Goal: Task Accomplishment & Management: Manage account settings

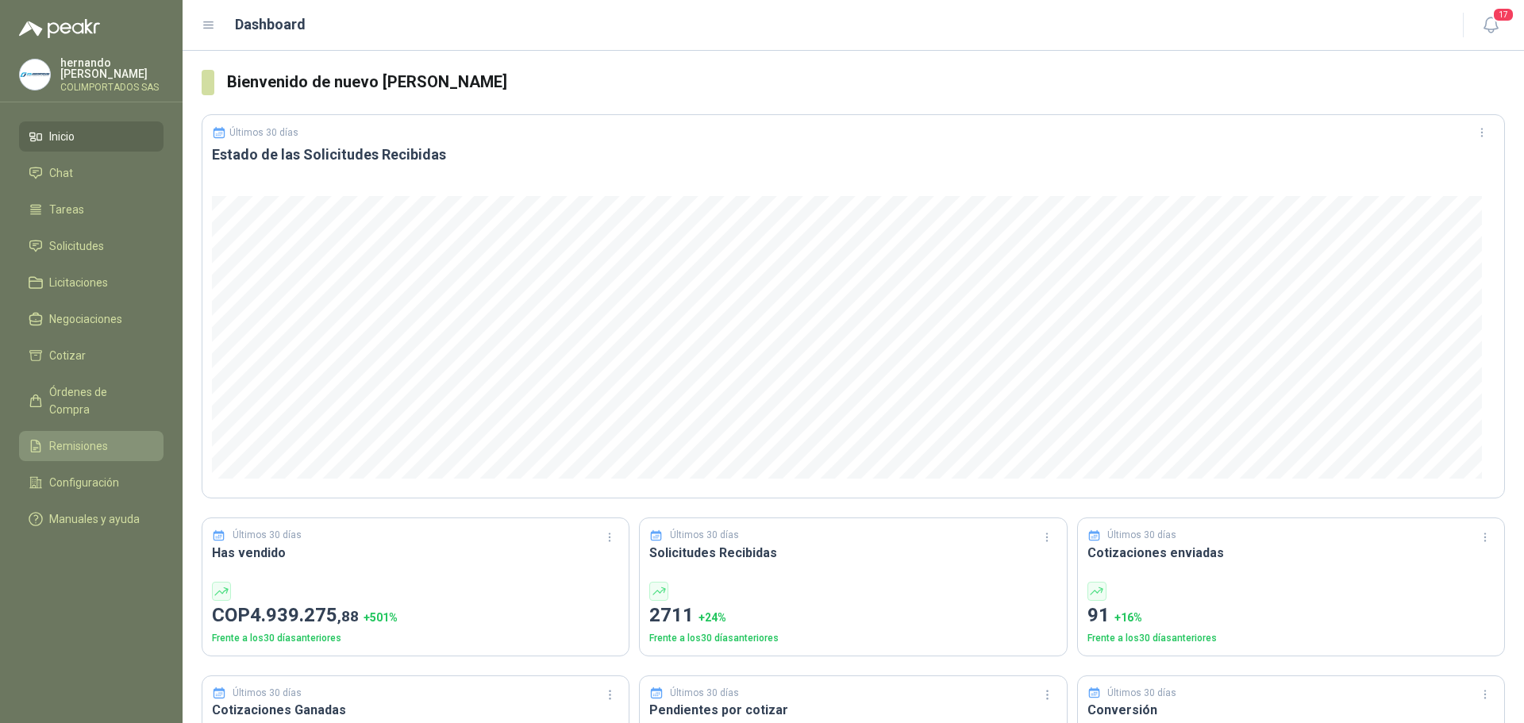
click at [93, 437] on span "Remisiones" at bounding box center [78, 445] width 59 height 17
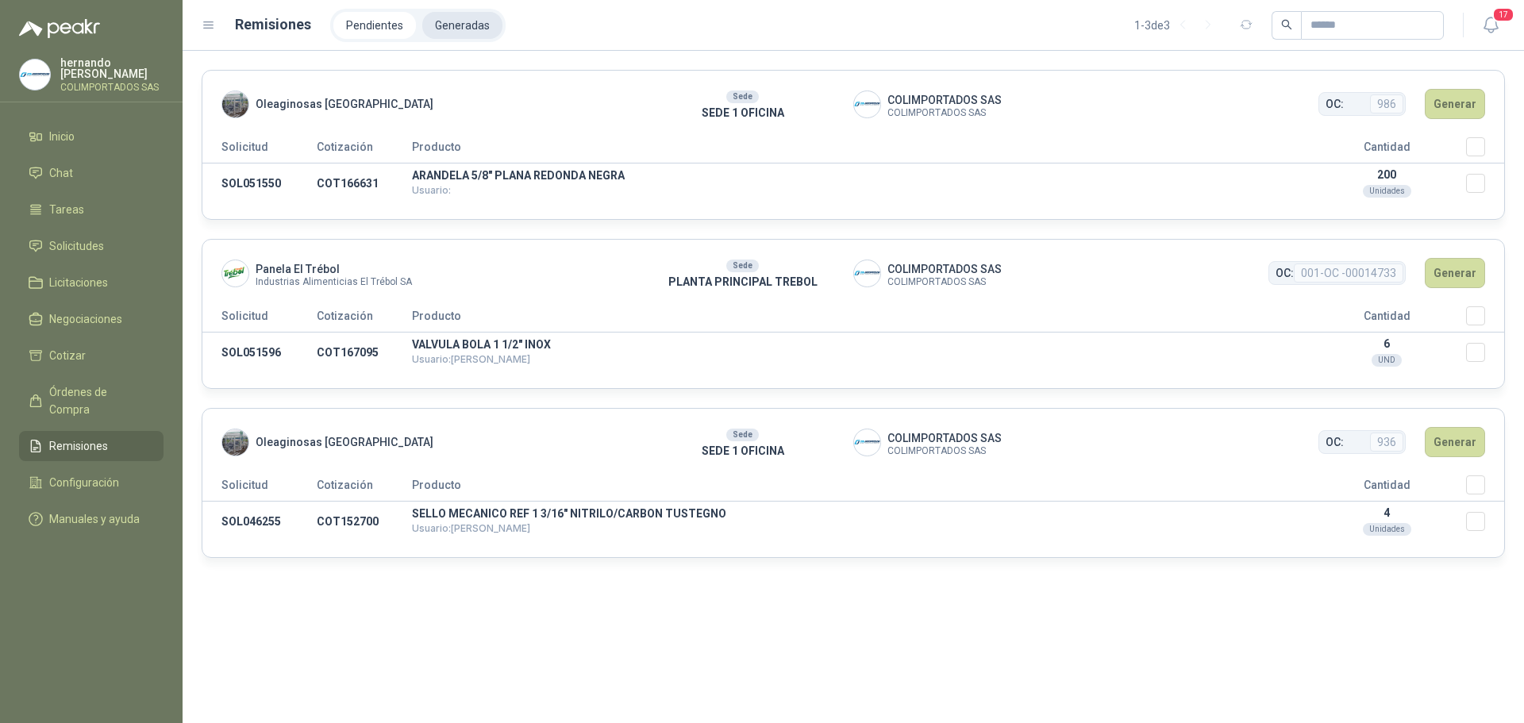
click at [458, 24] on li "Generadas" at bounding box center [462, 25] width 80 height 27
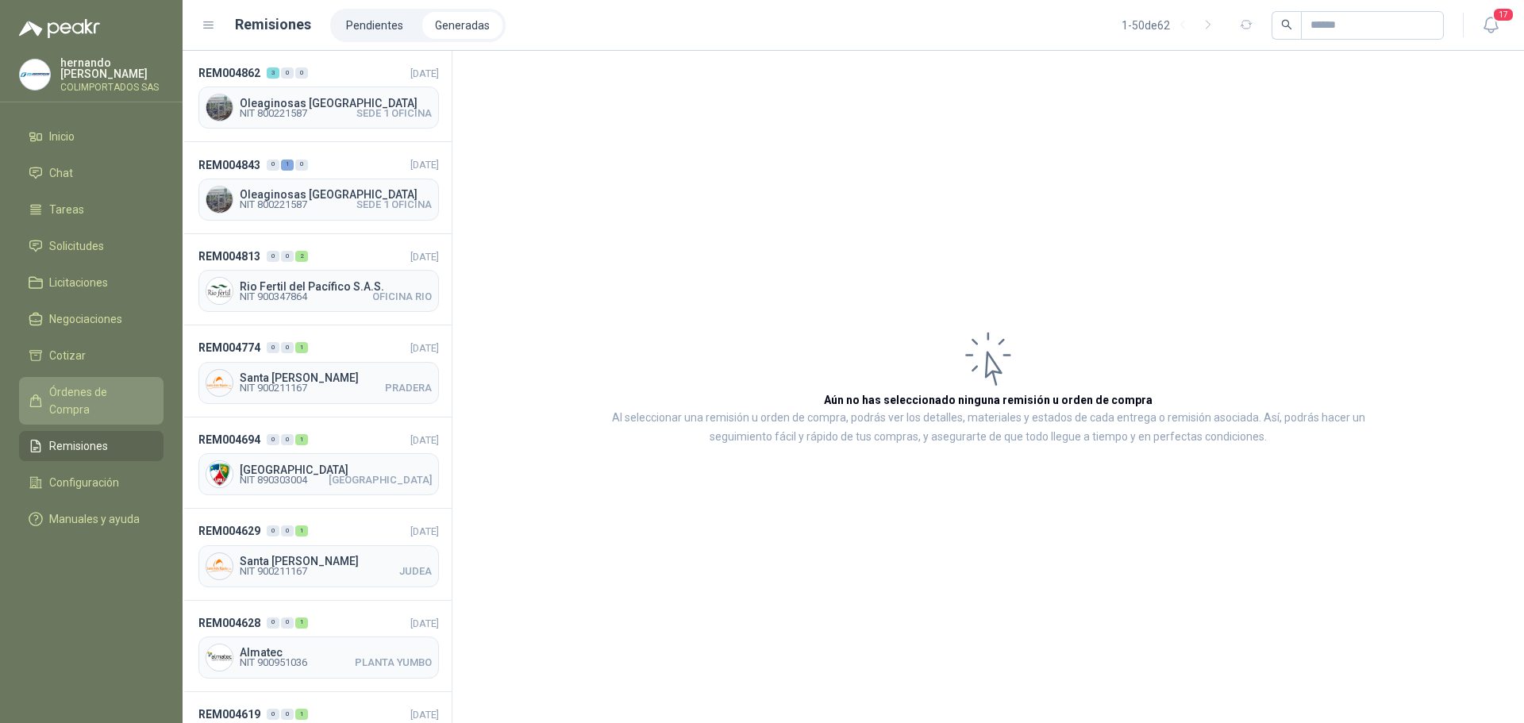
click at [70, 389] on span "Órdenes de Compra" at bounding box center [98, 401] width 99 height 35
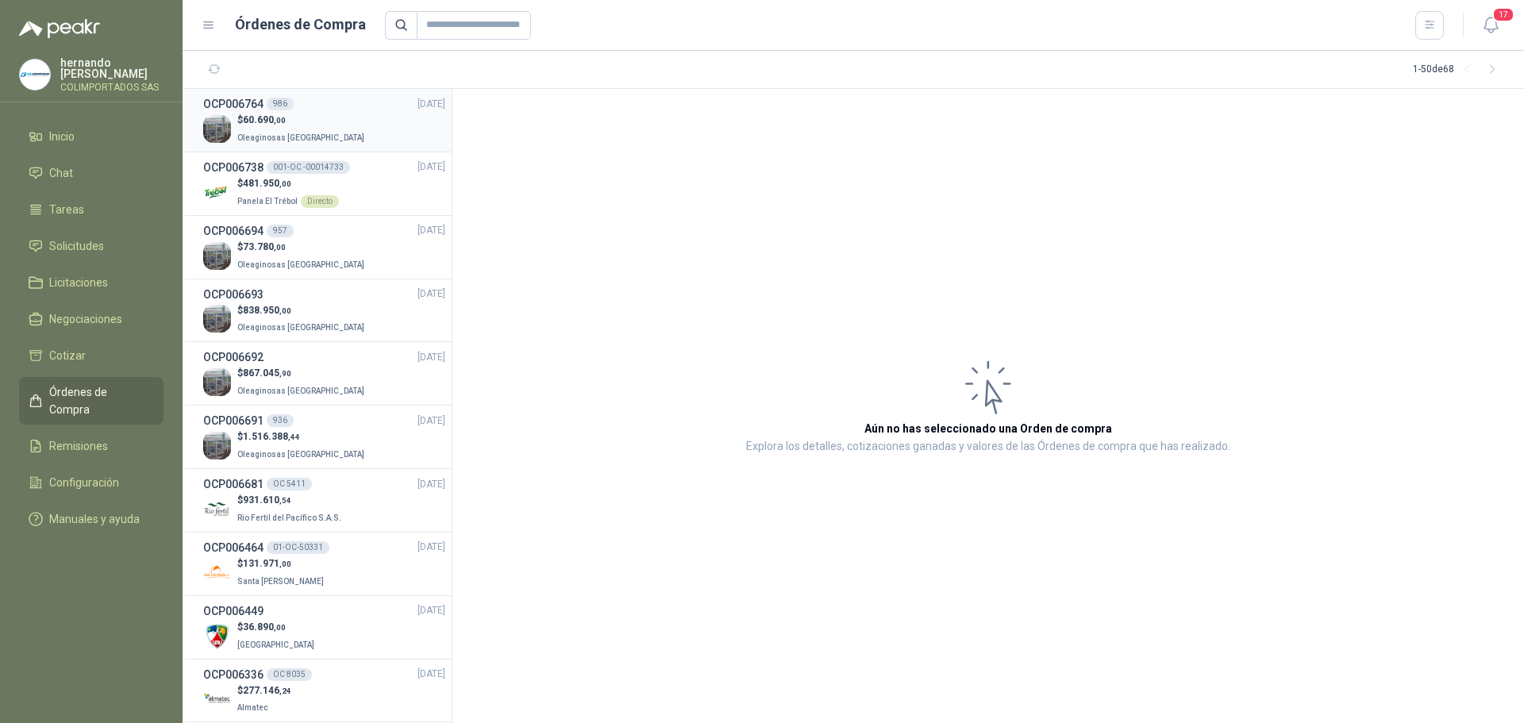
click at [331, 121] on p "$ 60.690 ,00" at bounding box center [302, 120] width 130 height 15
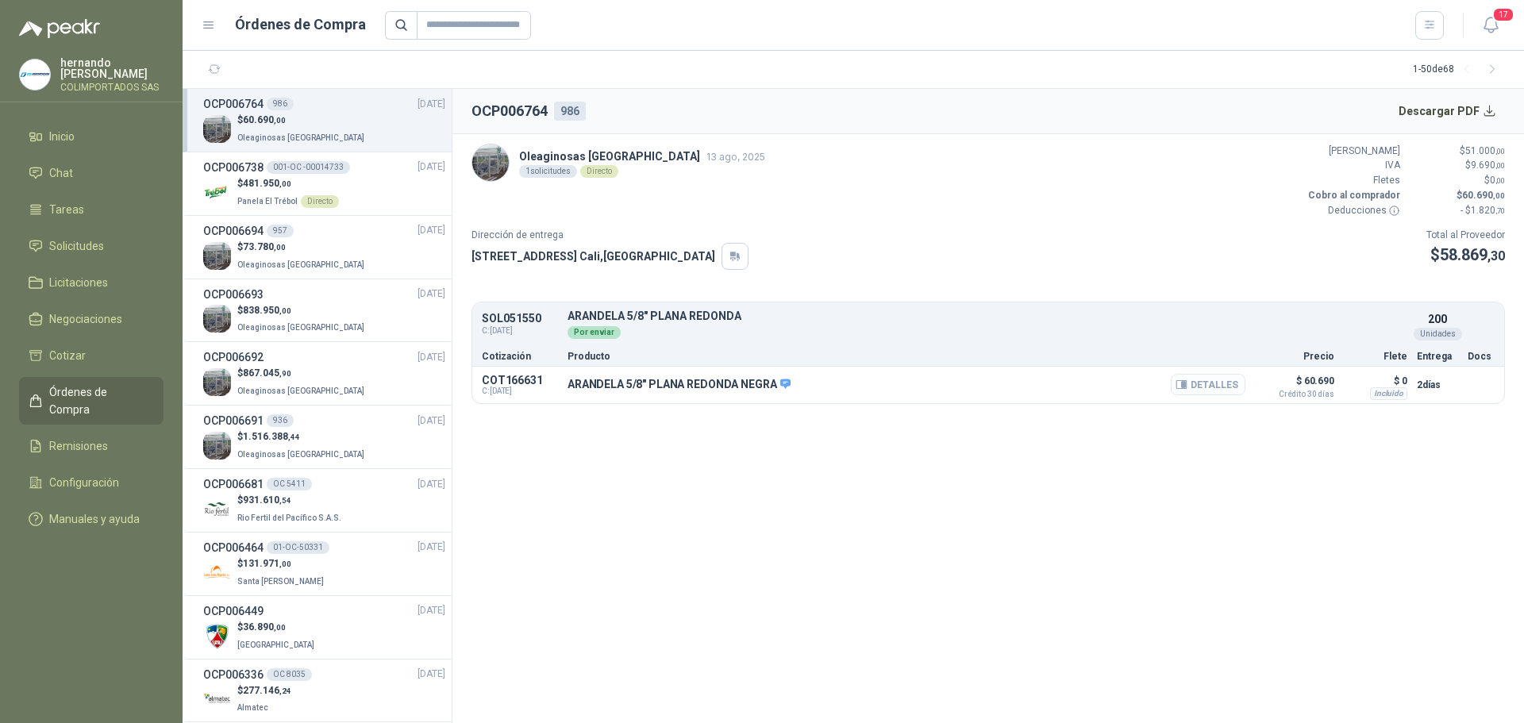
click at [1198, 386] on button "Detalles" at bounding box center [1208, 384] width 75 height 21
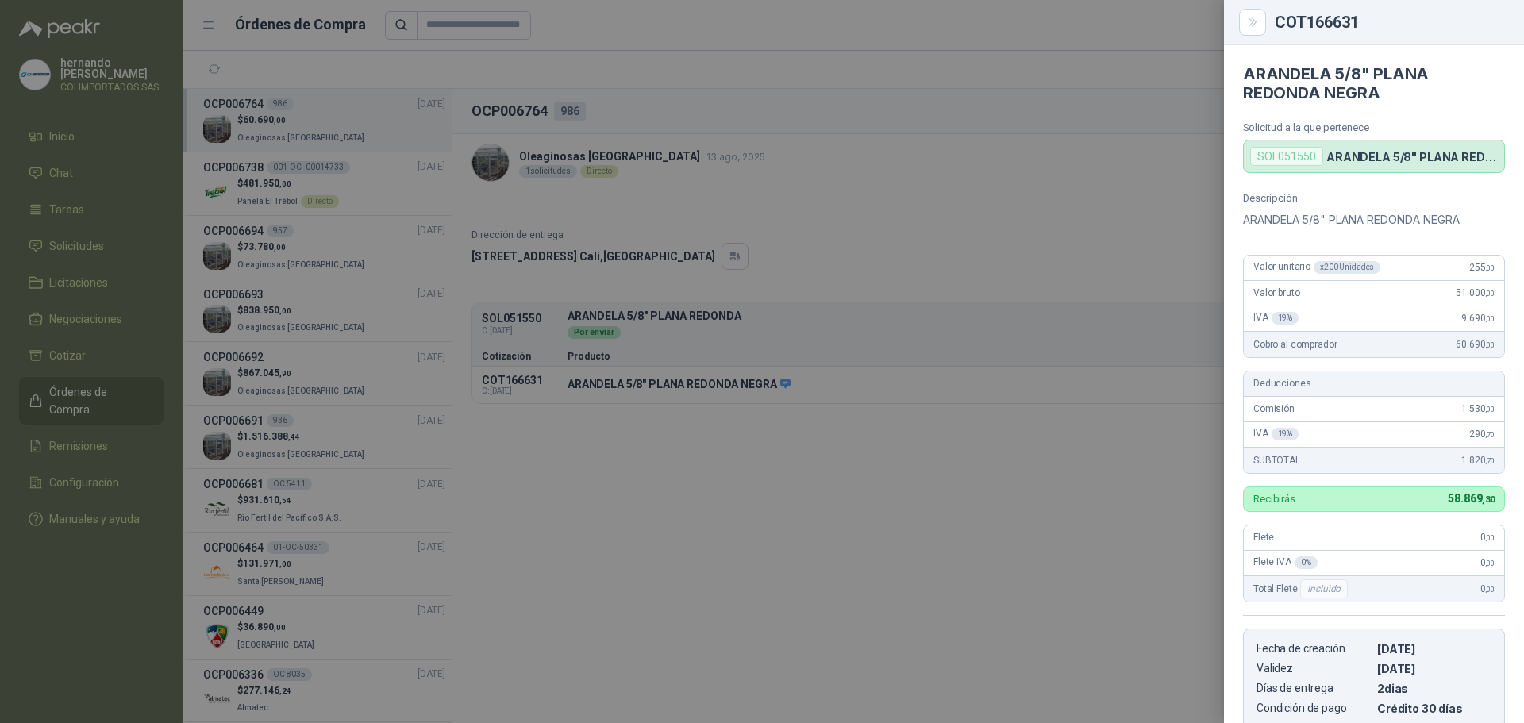
click at [626, 535] on div at bounding box center [762, 361] width 1524 height 723
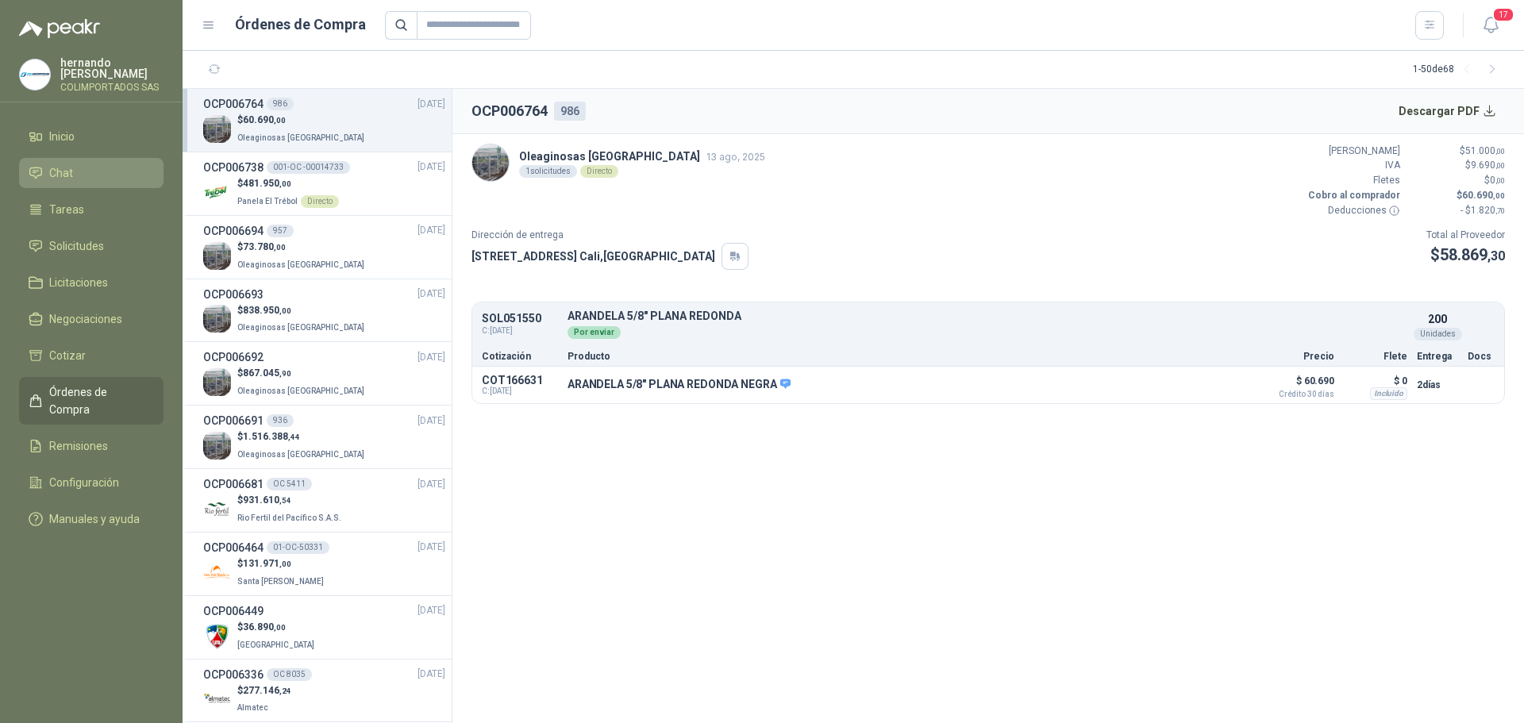
click at [75, 176] on li "Chat" at bounding box center [91, 172] width 125 height 17
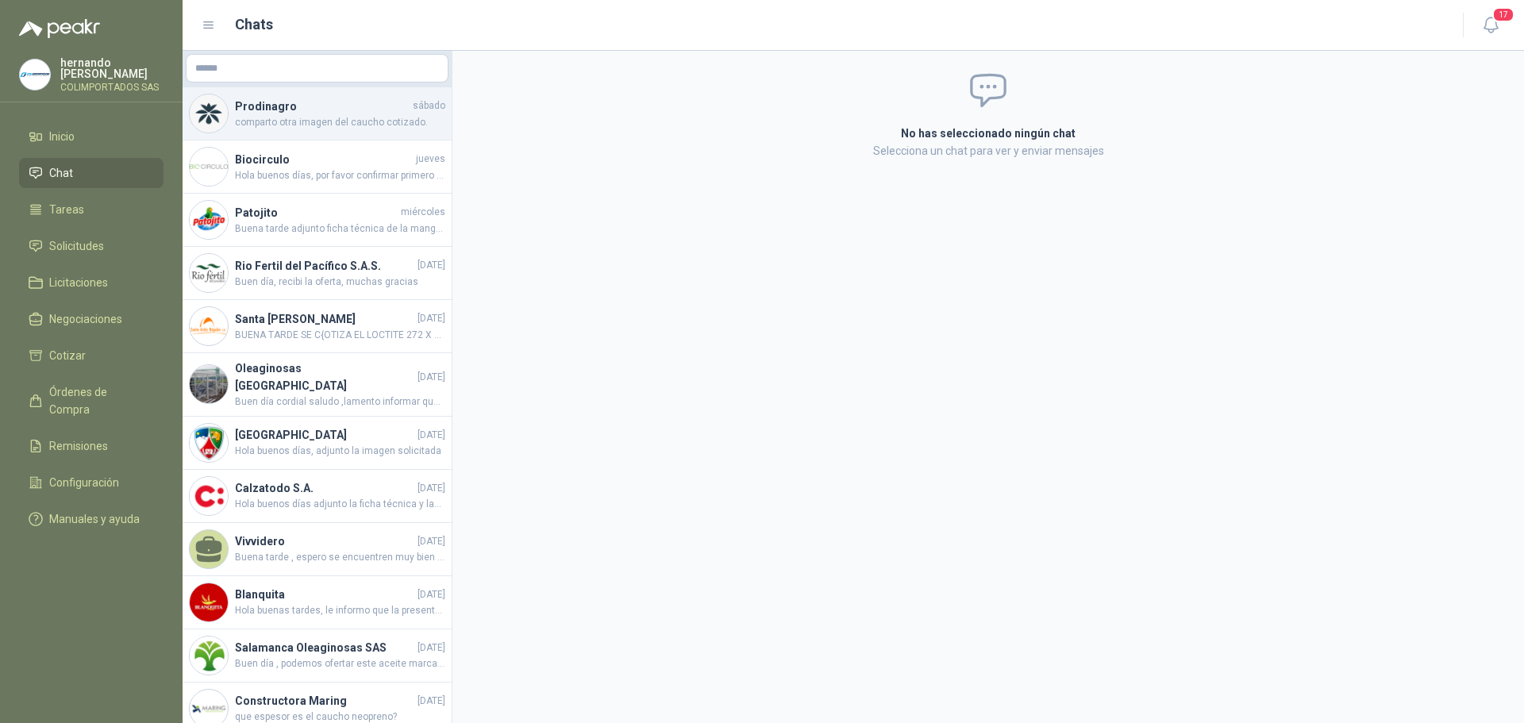
click at [345, 110] on h4 "Prodinagro" at bounding box center [322, 106] width 175 height 17
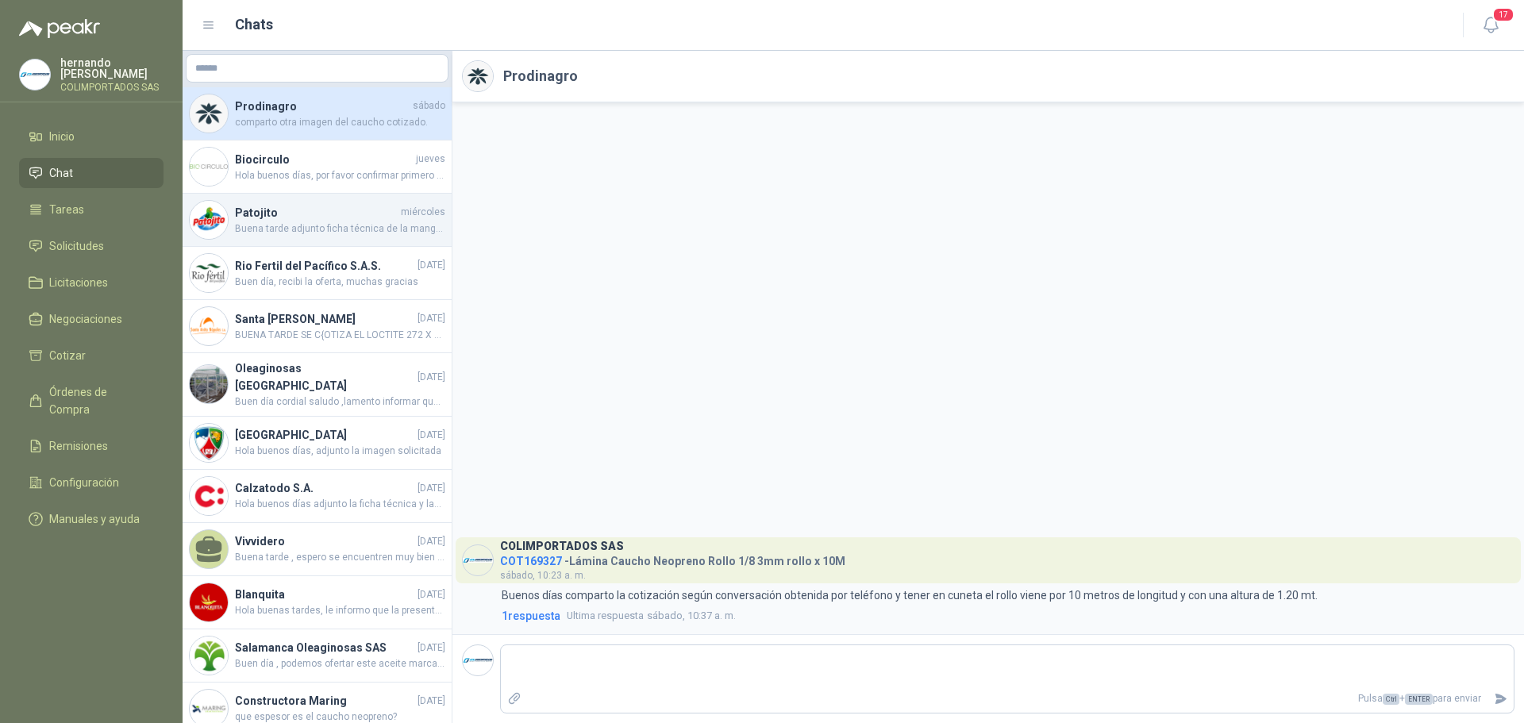
click at [306, 239] on div "Patojito miércoles Buena tarde adjunto ficha técnica de la manguera" at bounding box center [317, 220] width 269 height 53
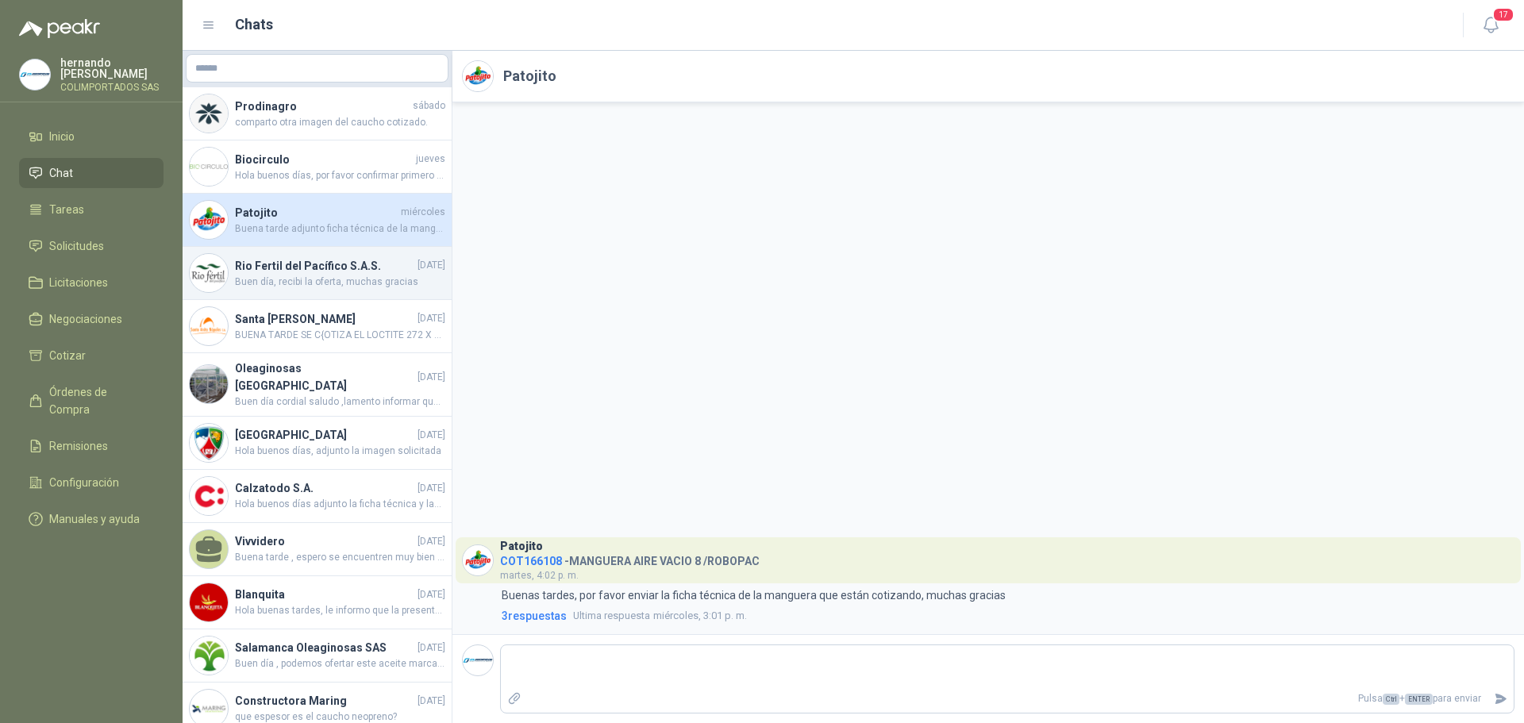
click at [312, 261] on h4 "Rio Fertil del Pacífico S.A.S." at bounding box center [324, 265] width 179 height 17
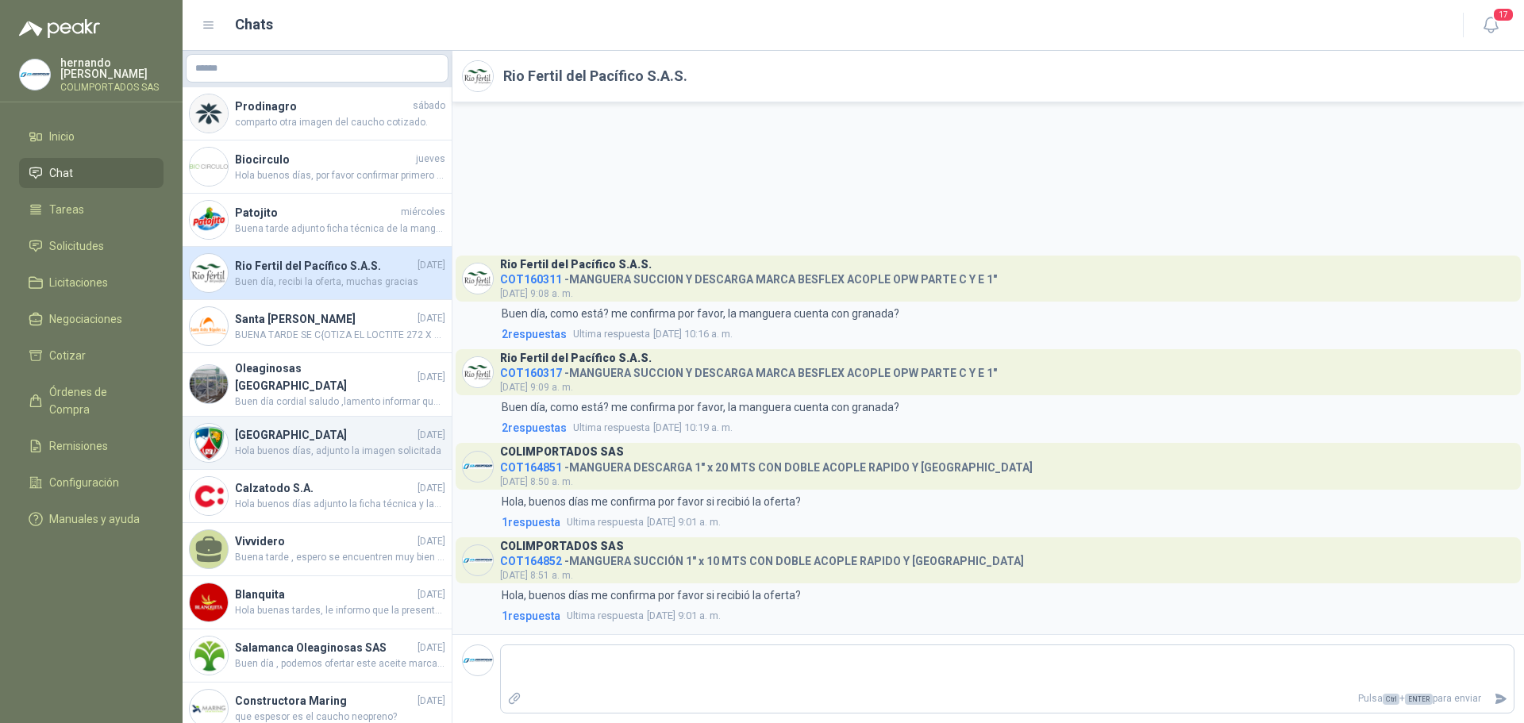
click at [345, 444] on span "Hola buenos días, adjunto la imagen solicitada" at bounding box center [340, 451] width 210 height 15
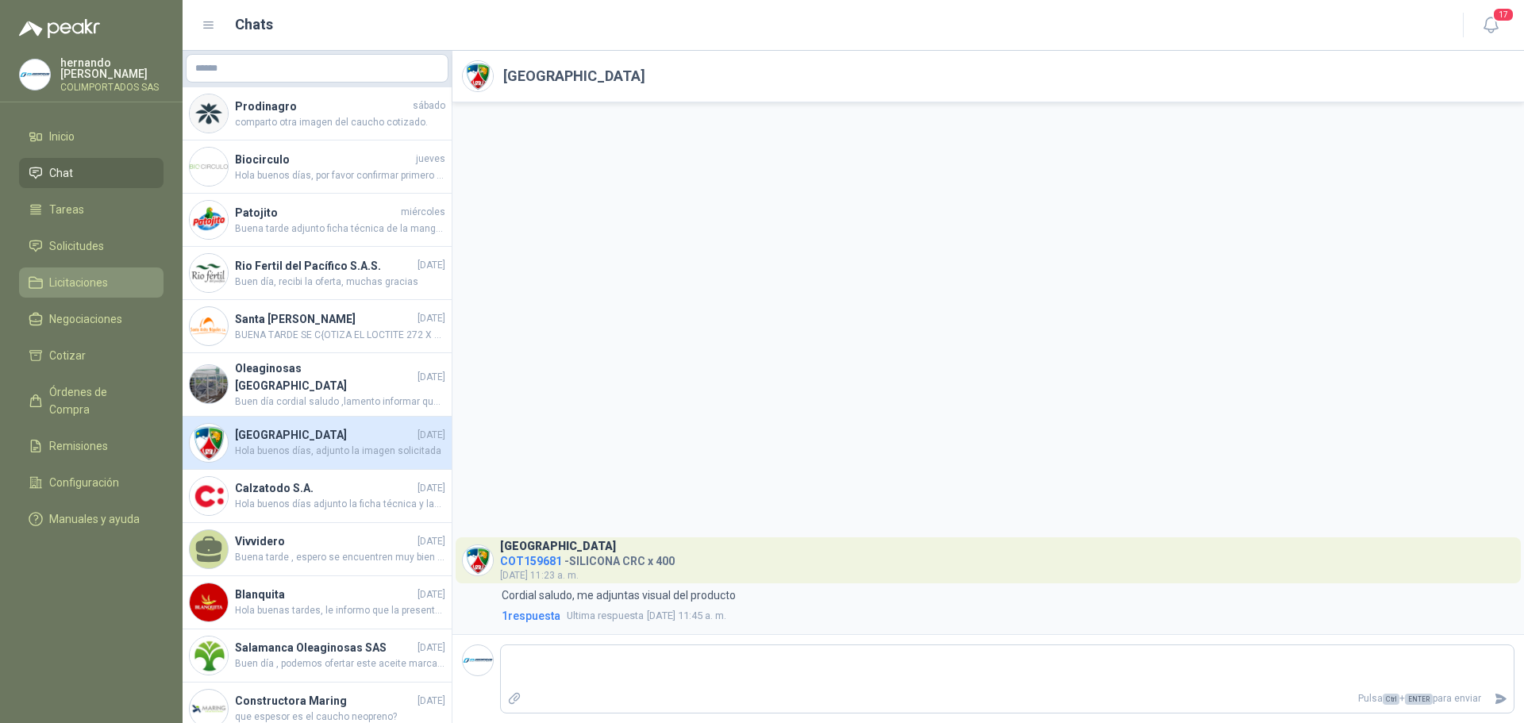
click at [88, 276] on span "Licitaciones" at bounding box center [78, 282] width 59 height 17
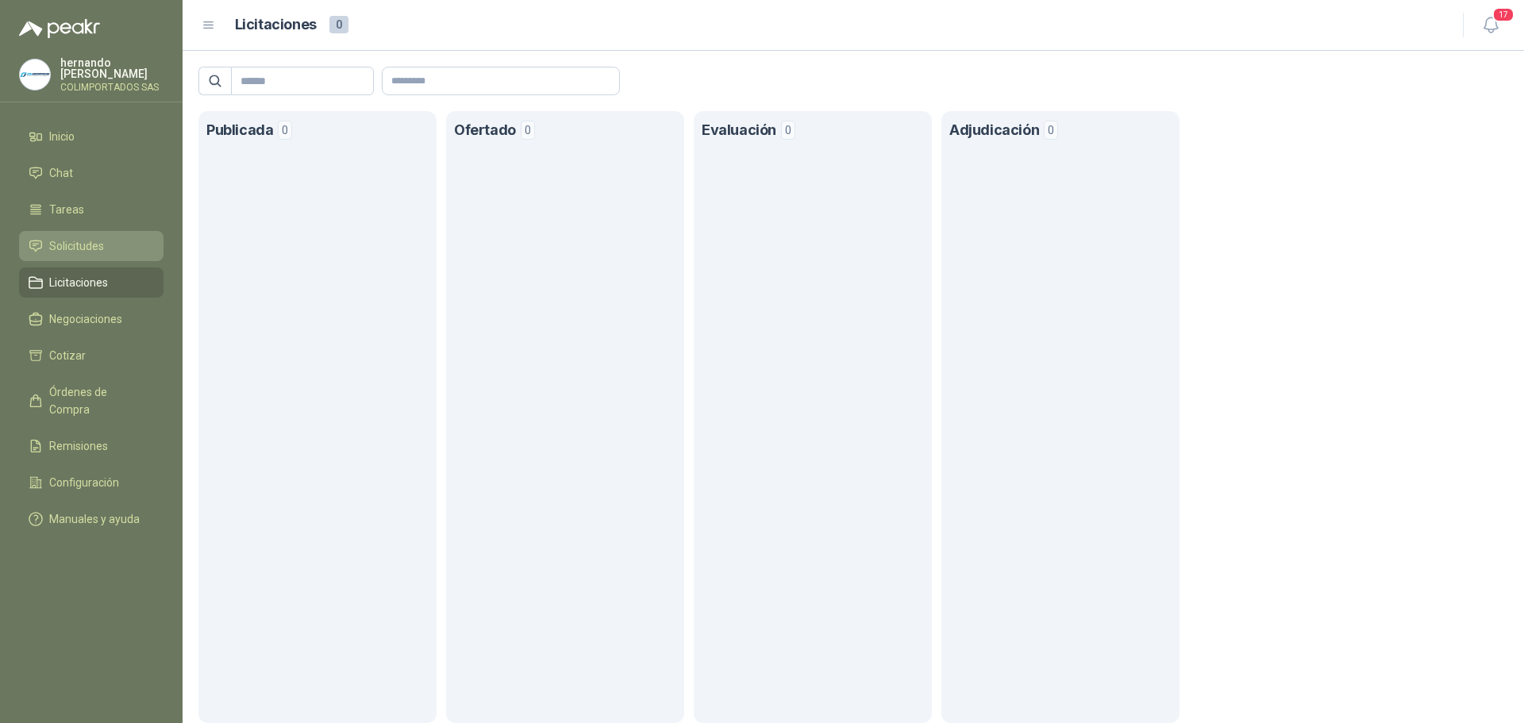
click at [61, 244] on span "Solicitudes" at bounding box center [76, 245] width 55 height 17
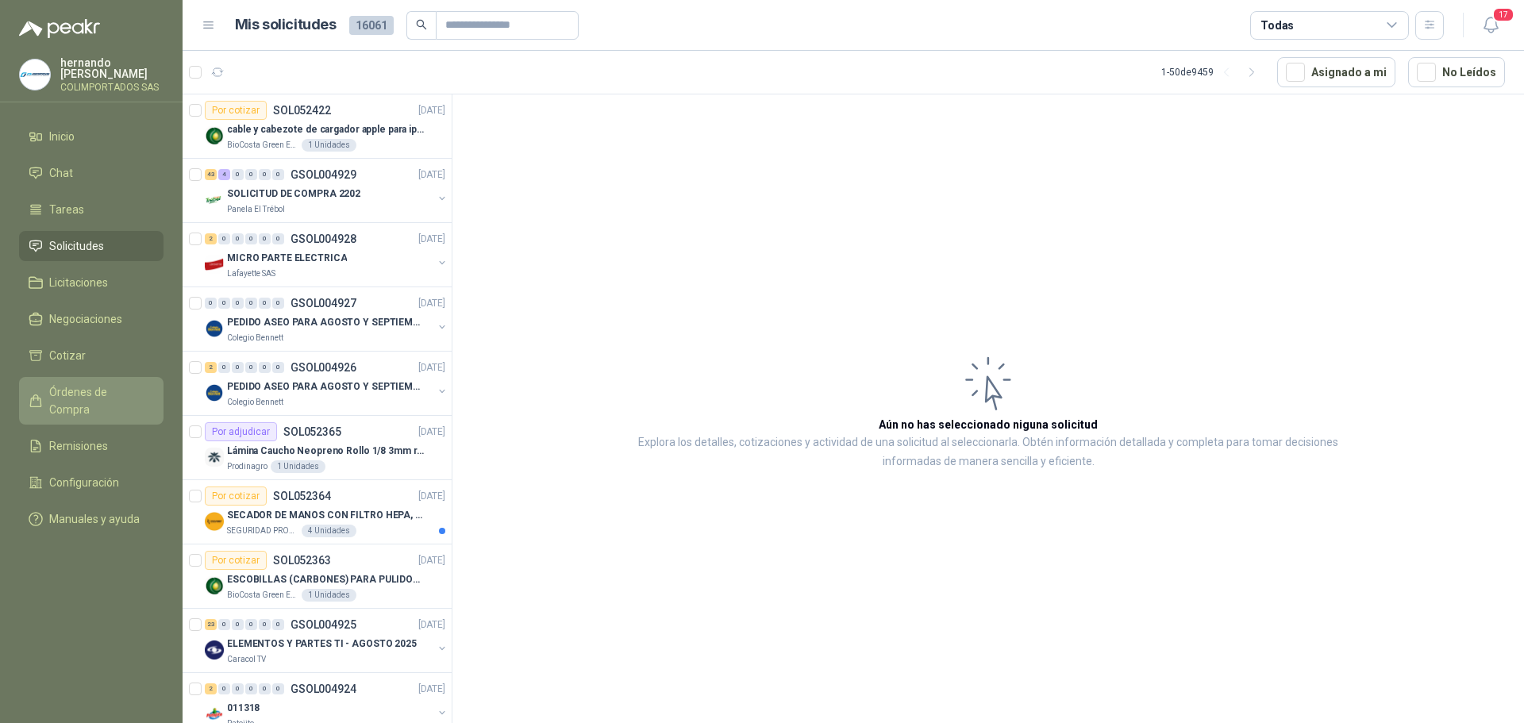
click at [109, 395] on span "Órdenes de Compra" at bounding box center [98, 401] width 99 height 35
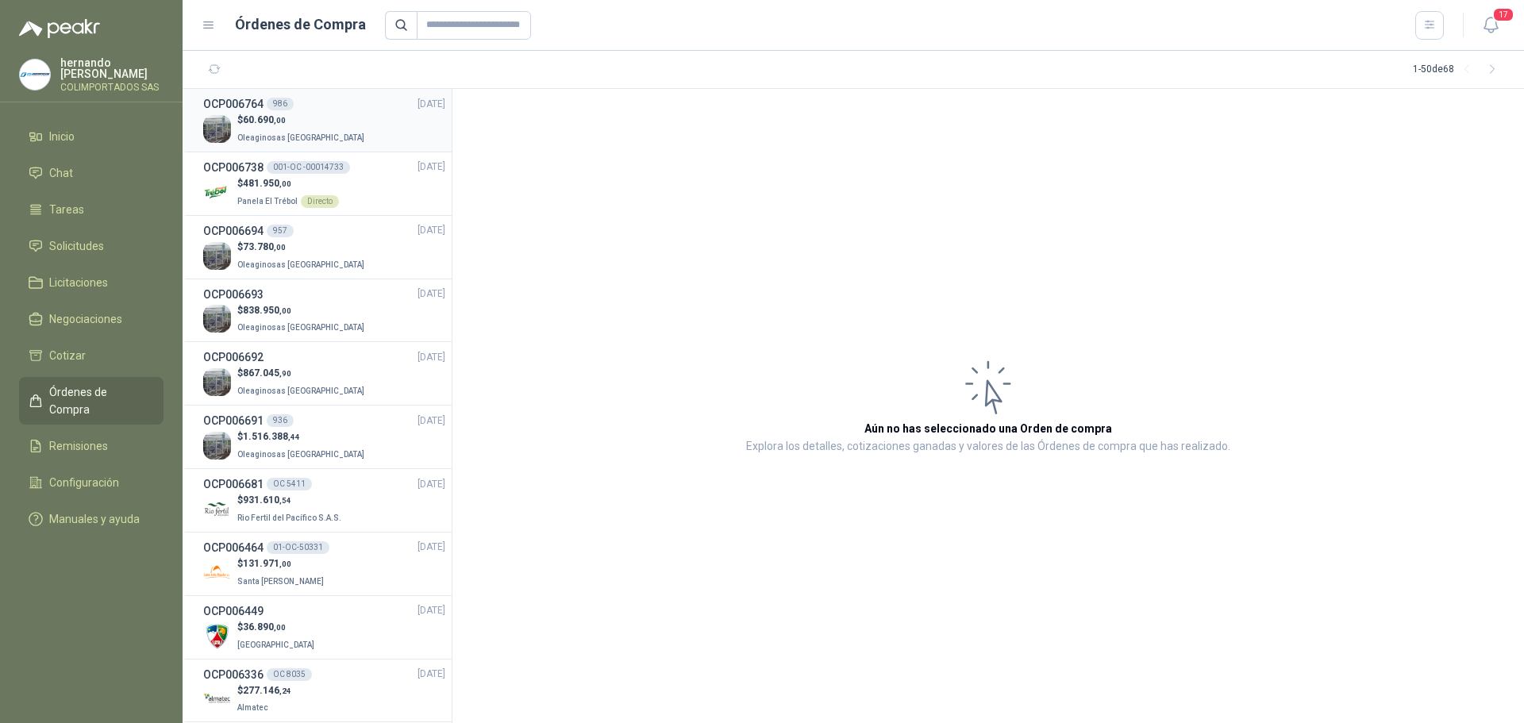
click at [321, 131] on p "Oleaginosas [GEOGRAPHIC_DATA]" at bounding box center [302, 136] width 130 height 17
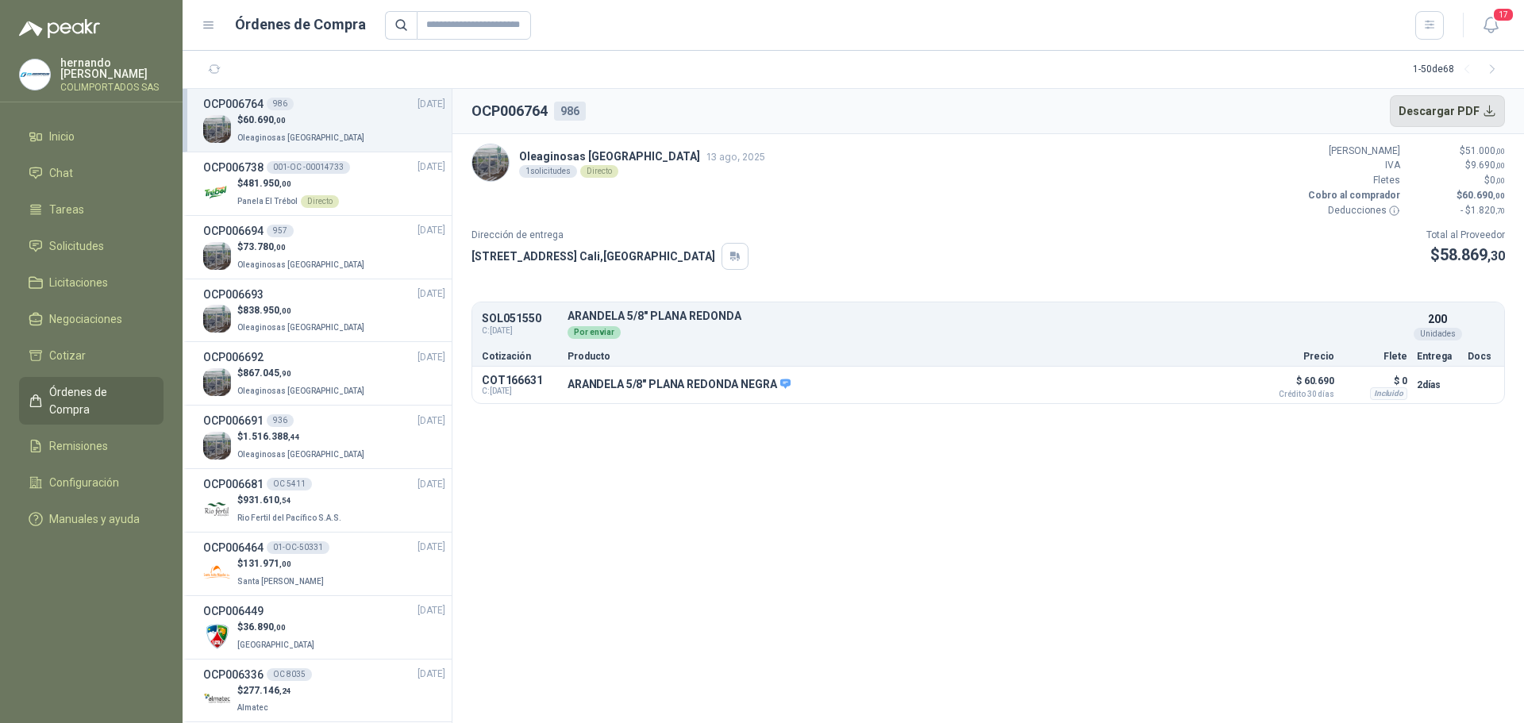
click at [1482, 116] on button "Descargar PDF" at bounding box center [1448, 111] width 116 height 32
drag, startPoint x: 68, startPoint y: 431, endPoint x: 96, endPoint y: 438, distance: 28.7
click at [68, 437] on span "Remisiones" at bounding box center [78, 445] width 59 height 17
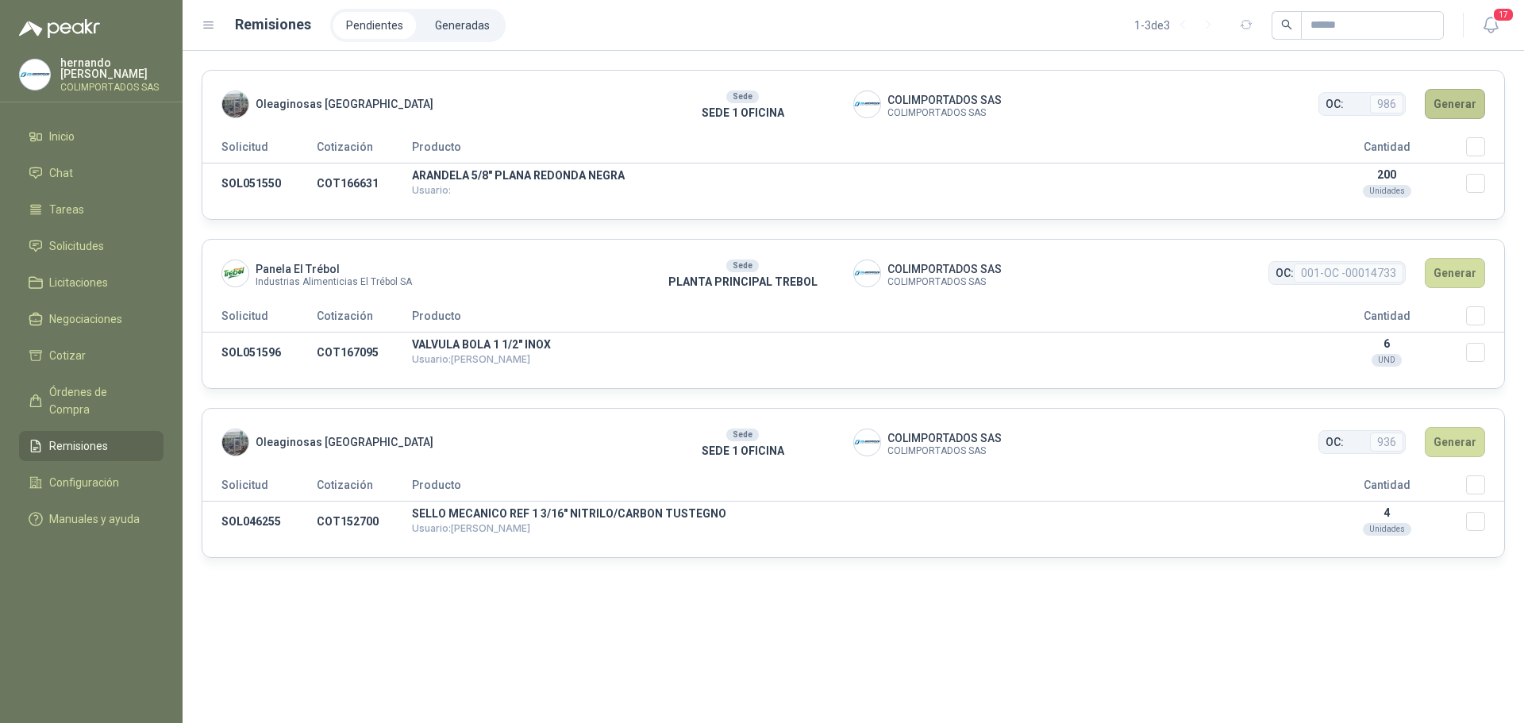
click at [1458, 110] on button "Generar" at bounding box center [1455, 104] width 60 height 30
click at [1459, 106] on button "Generar" at bounding box center [1455, 104] width 60 height 30
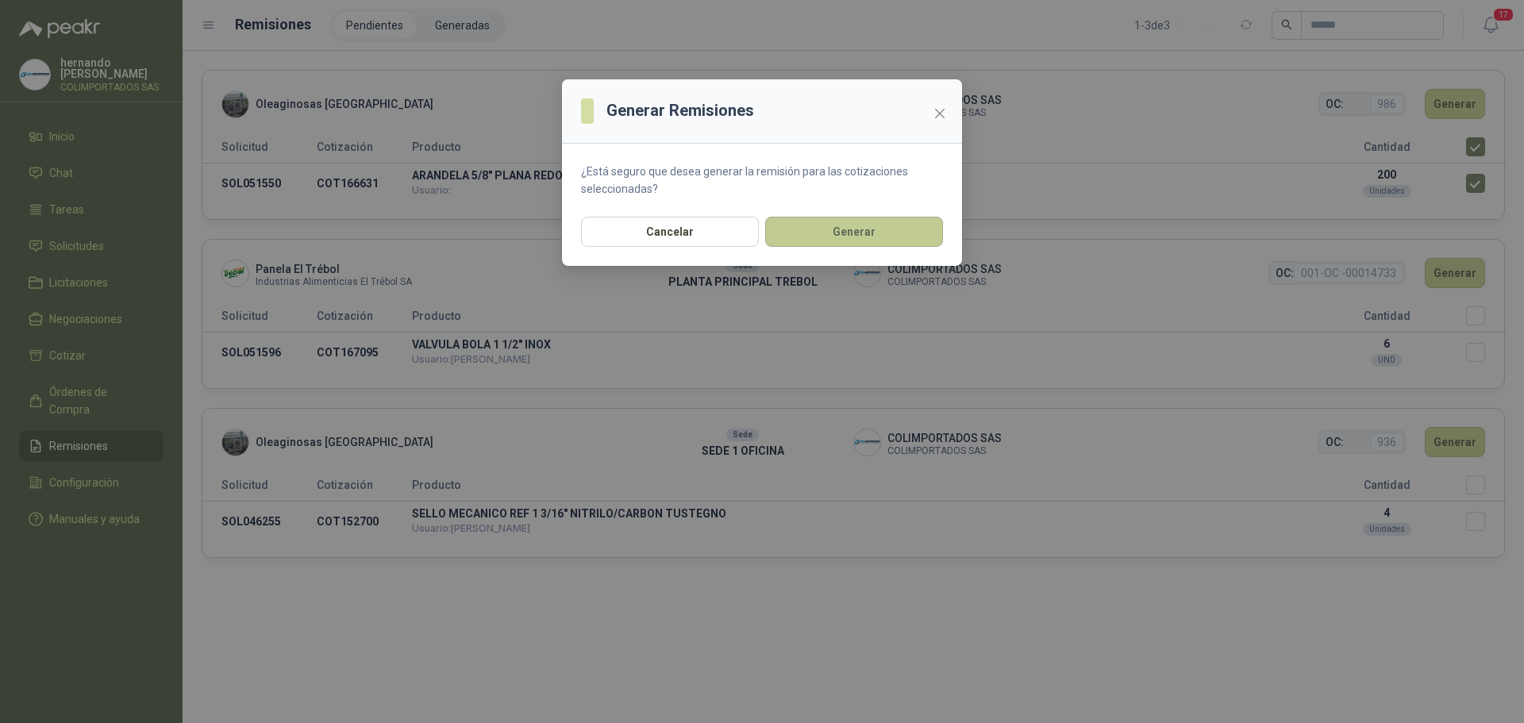
click at [849, 237] on button "Generar" at bounding box center [854, 232] width 178 height 30
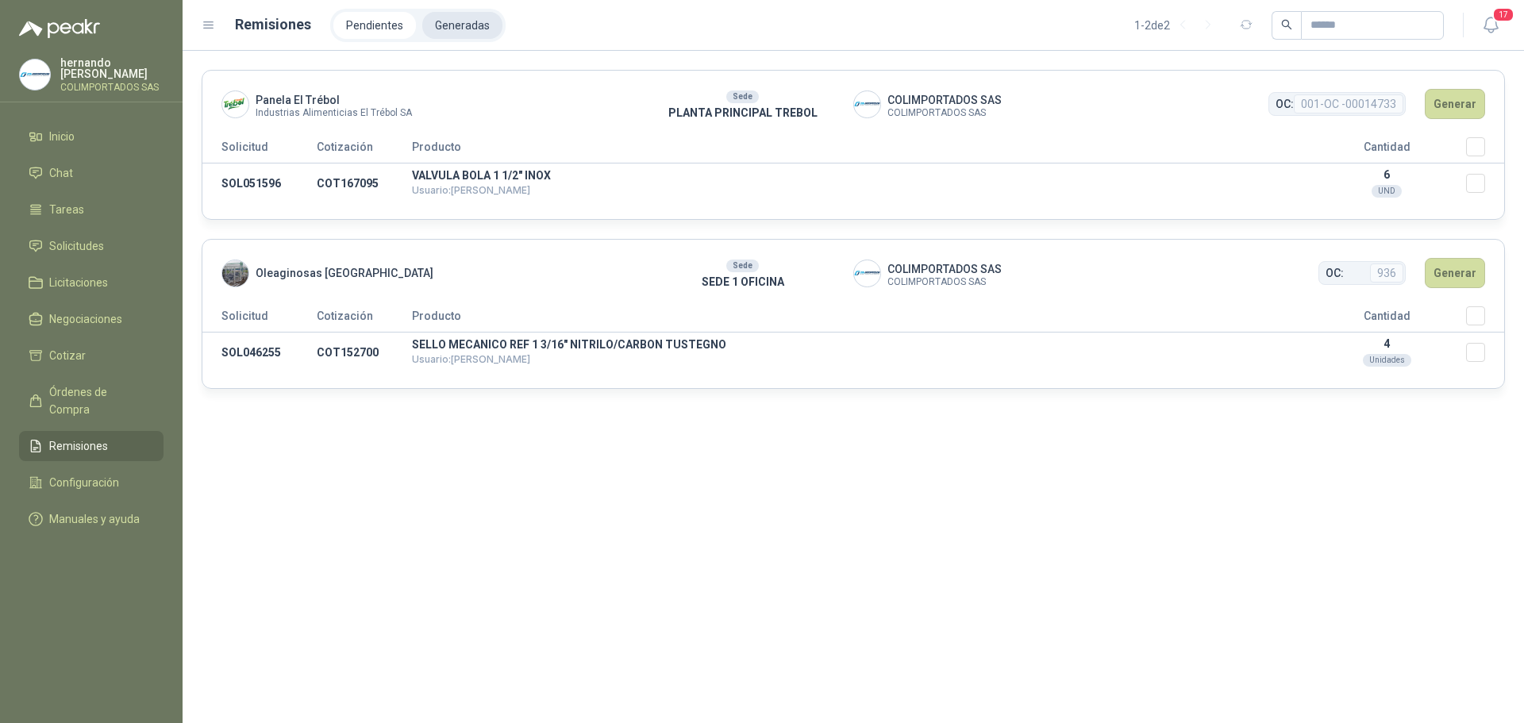
click at [464, 25] on li "Generadas" at bounding box center [462, 25] width 80 height 27
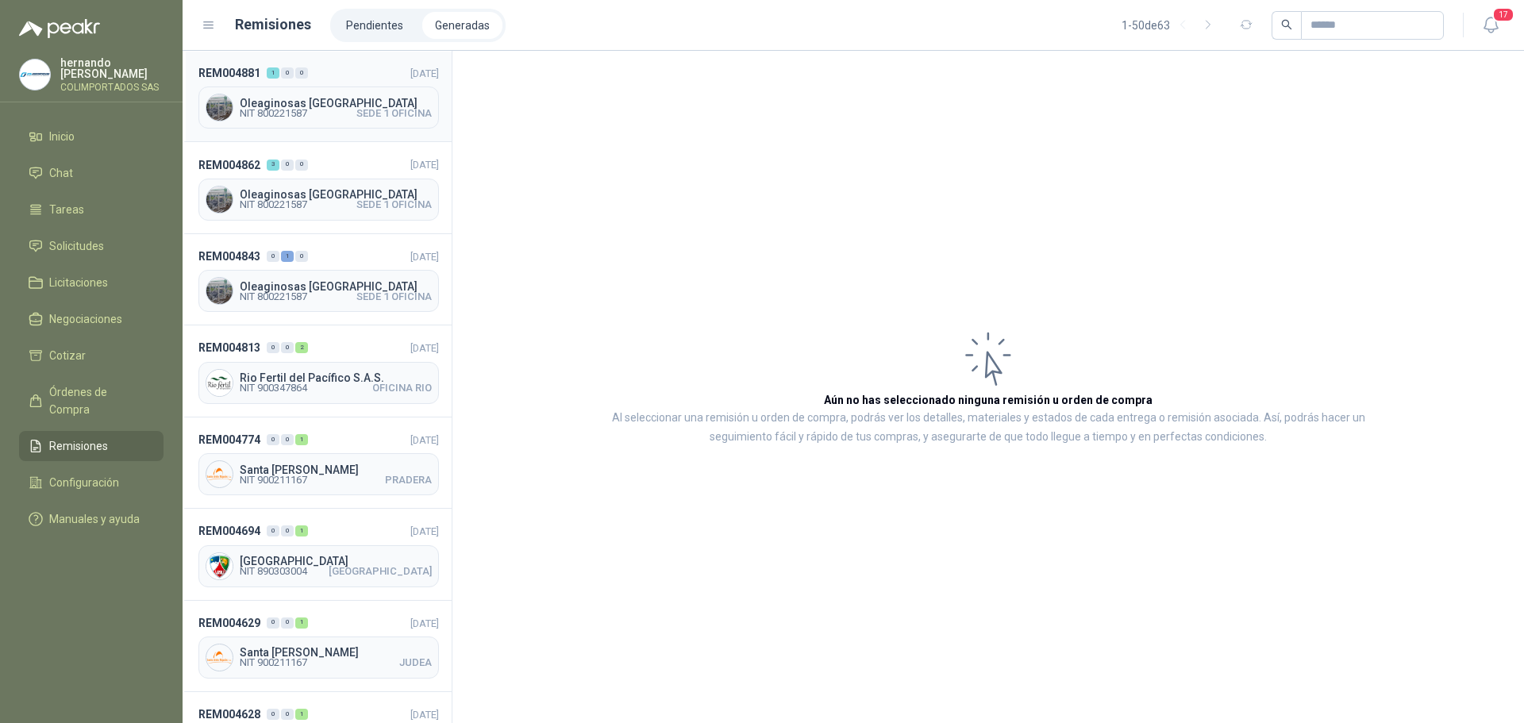
click at [340, 113] on span "NIT 800221587 SEDE 1 OFICINA" at bounding box center [336, 114] width 192 height 10
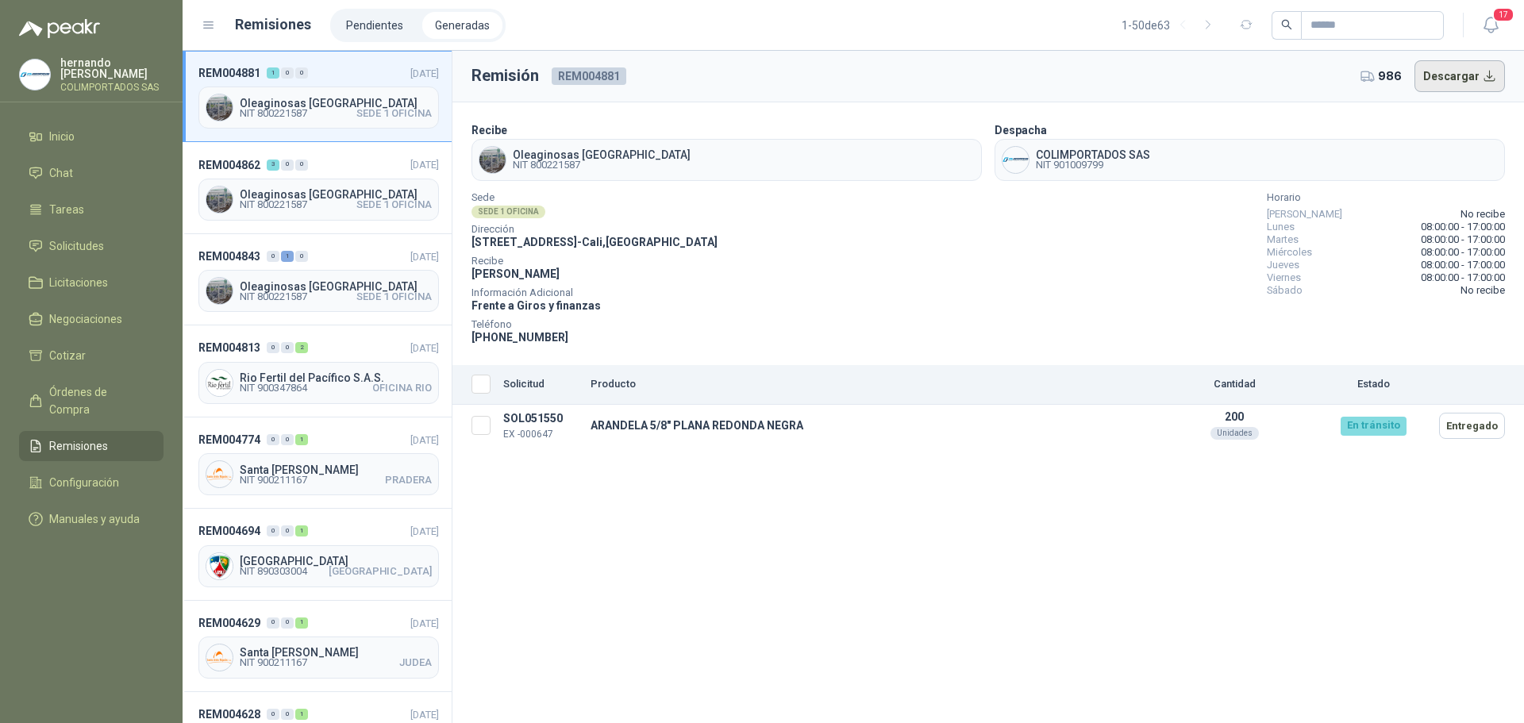
click at [1467, 79] on button "Descargar" at bounding box center [1460, 76] width 91 height 32
click at [102, 474] on span "Configuración" at bounding box center [84, 482] width 70 height 17
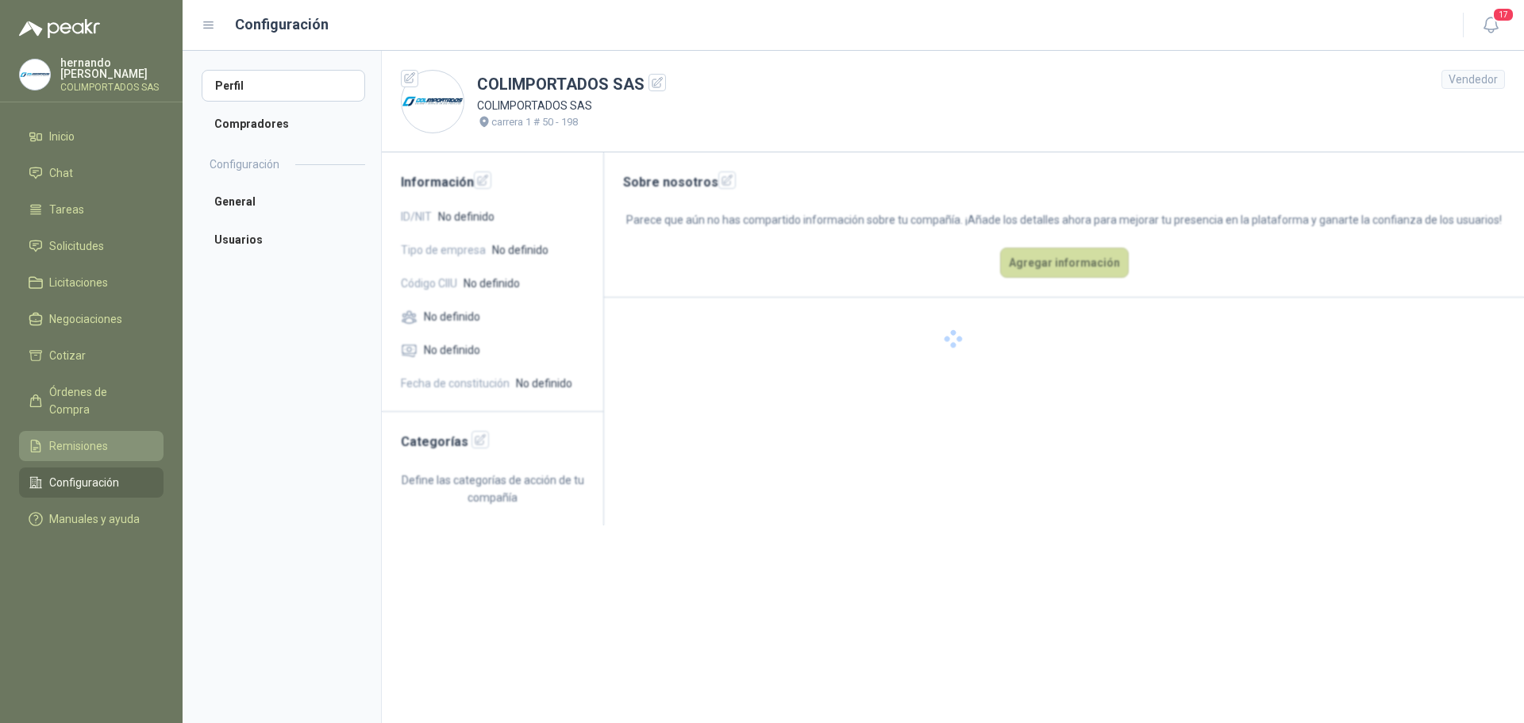
click at [95, 437] on span "Remisiones" at bounding box center [78, 445] width 59 height 17
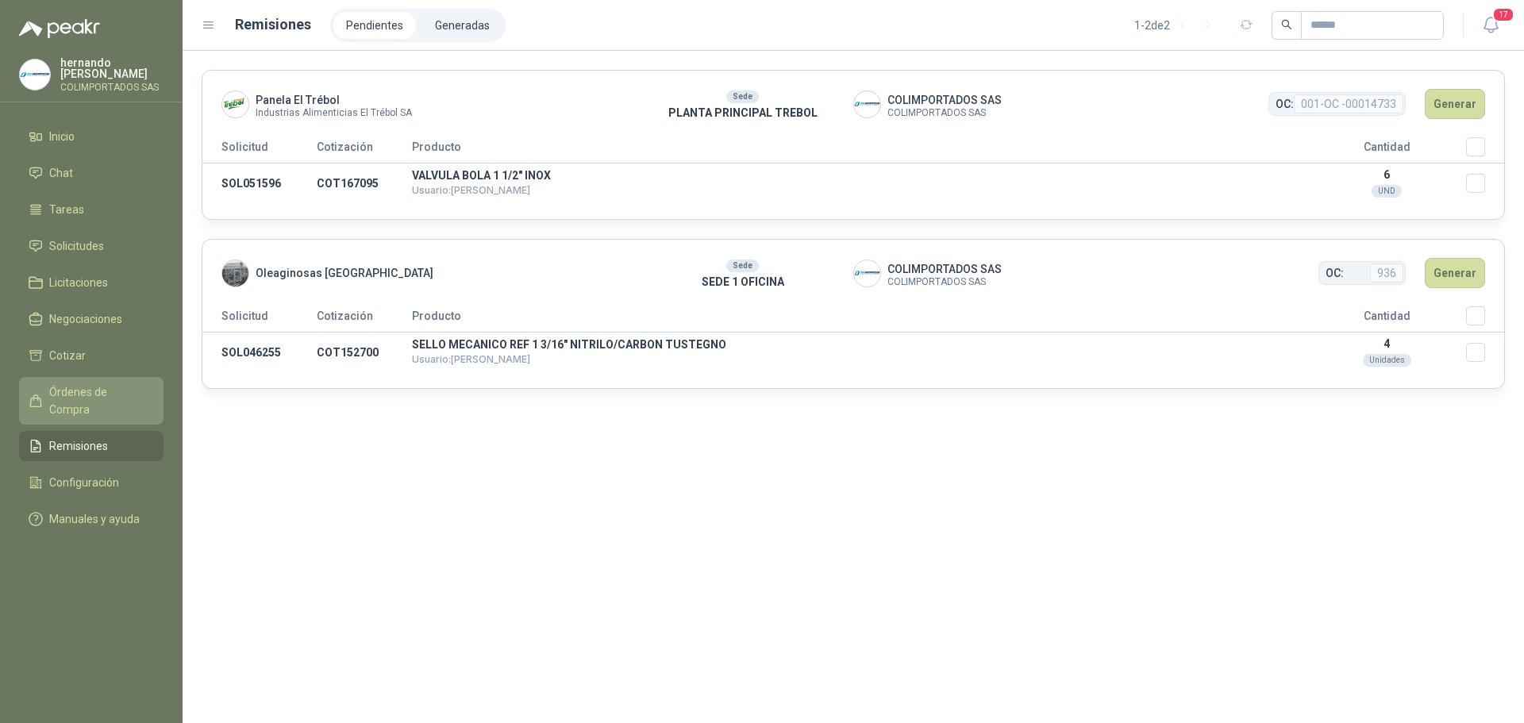
click at [106, 383] on link "Órdenes de Compra" at bounding box center [91, 401] width 145 height 48
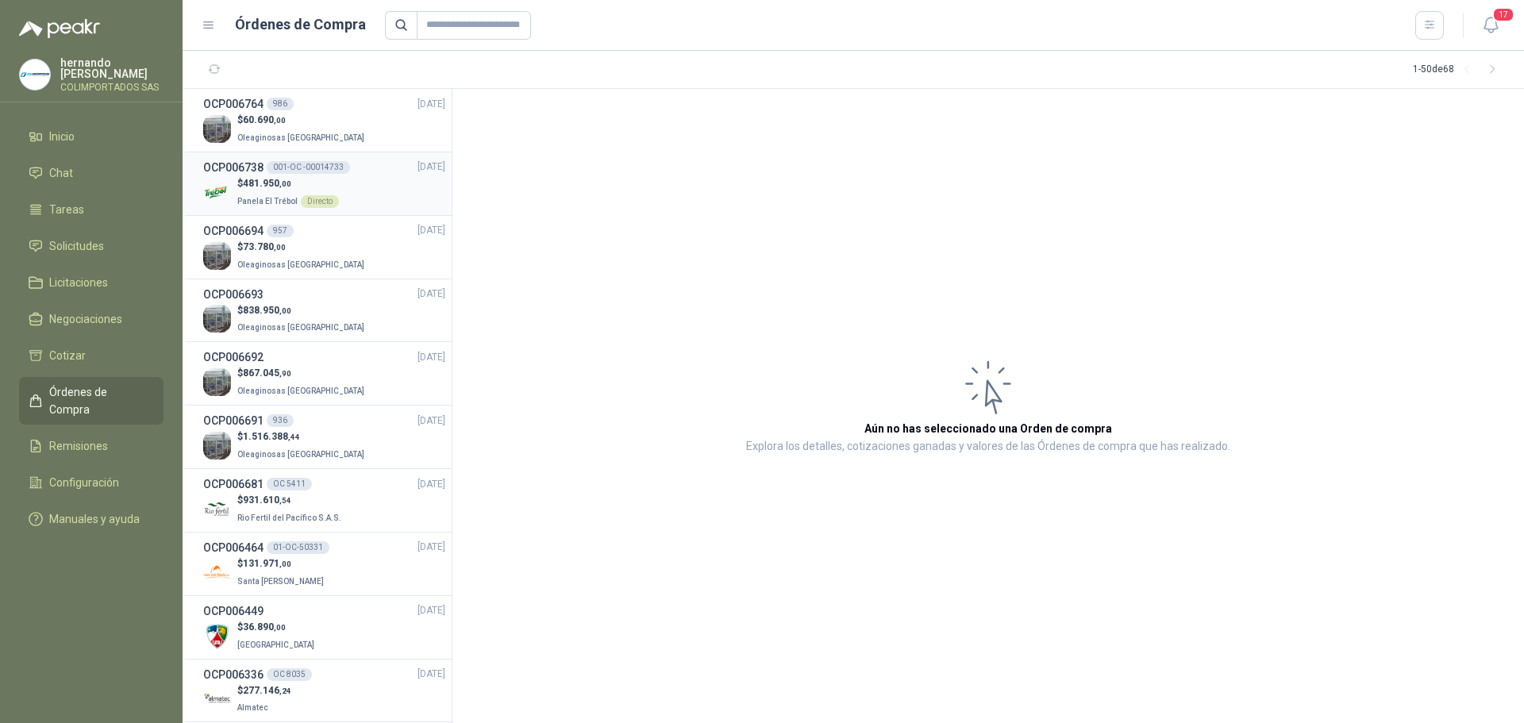
click at [241, 182] on p "$ 481.950 ,00" at bounding box center [288, 183] width 102 height 15
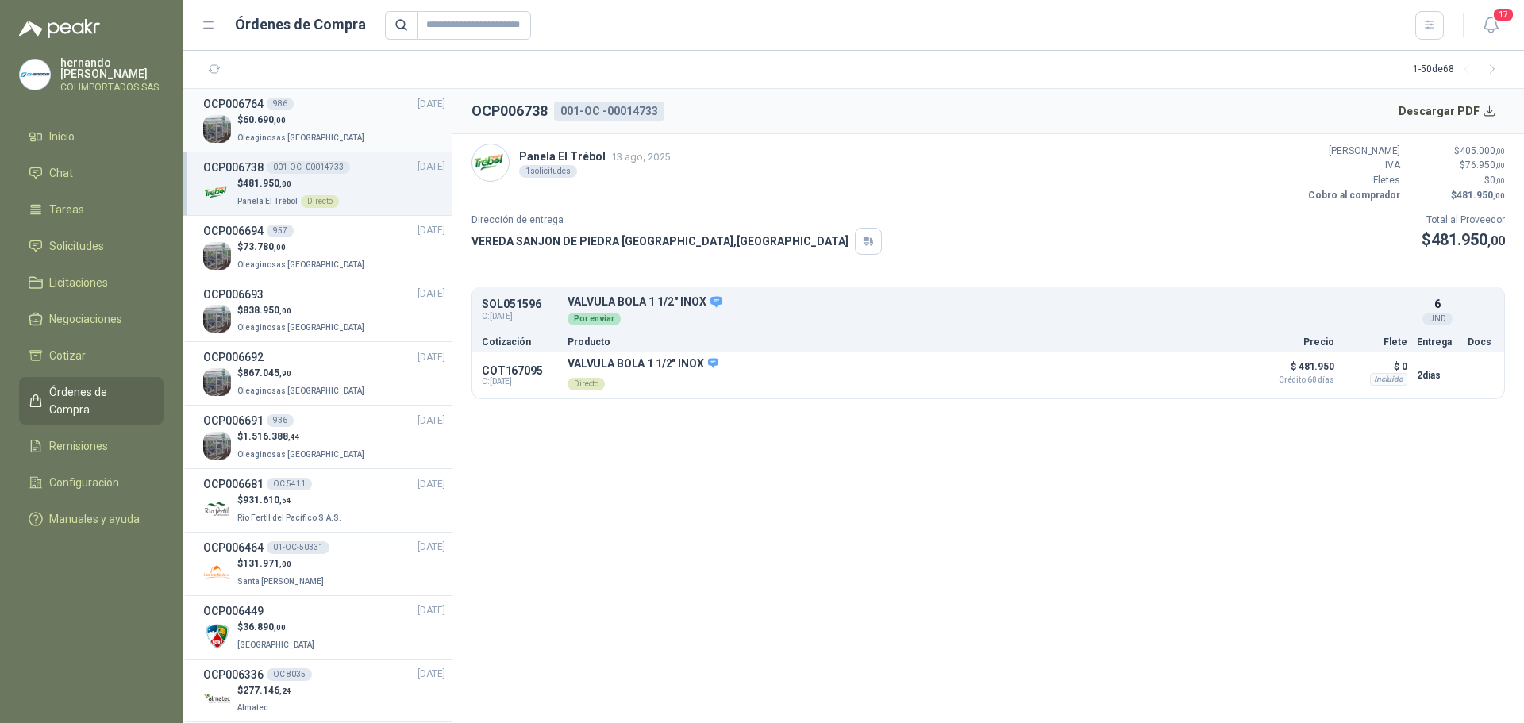
click at [299, 120] on p "$ 60.690 ,00" at bounding box center [302, 120] width 130 height 15
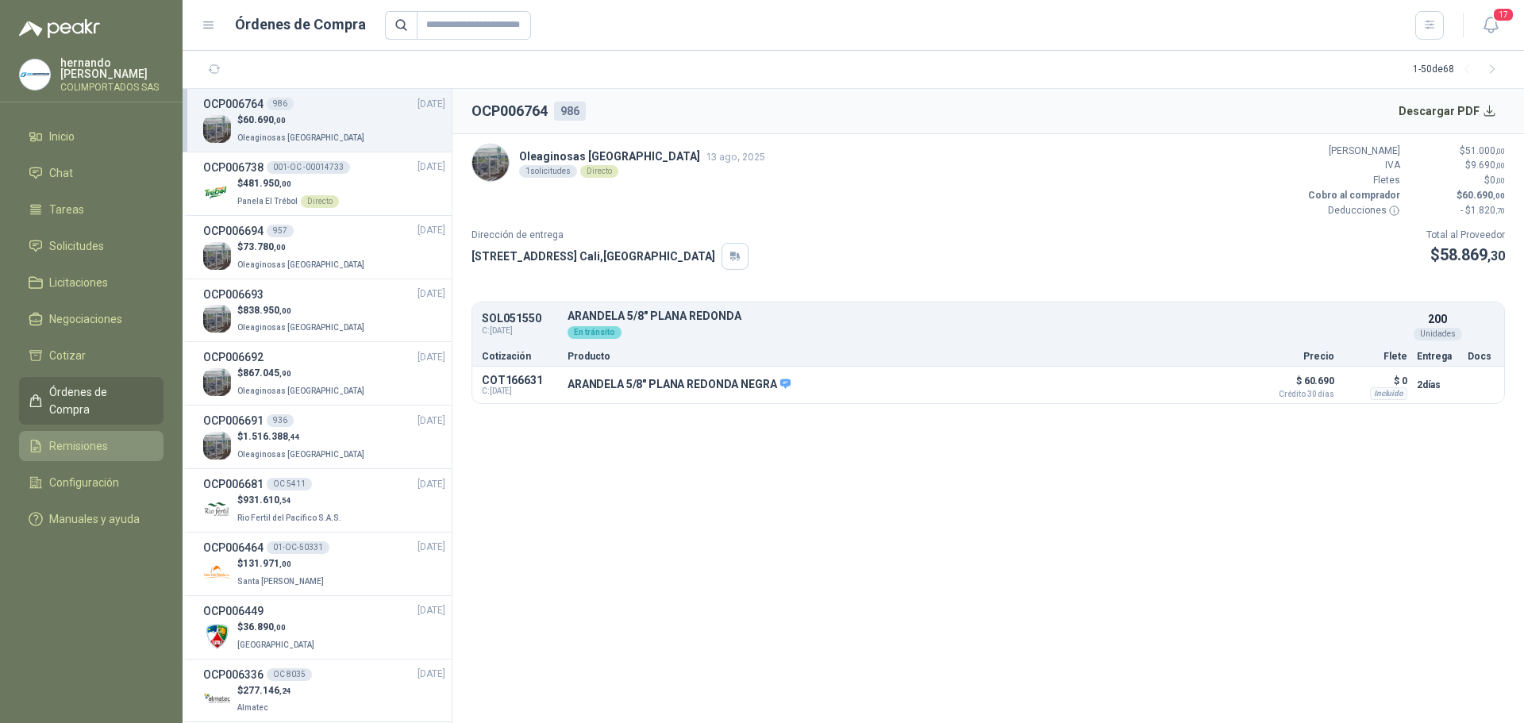
click at [90, 437] on span "Remisiones" at bounding box center [78, 445] width 59 height 17
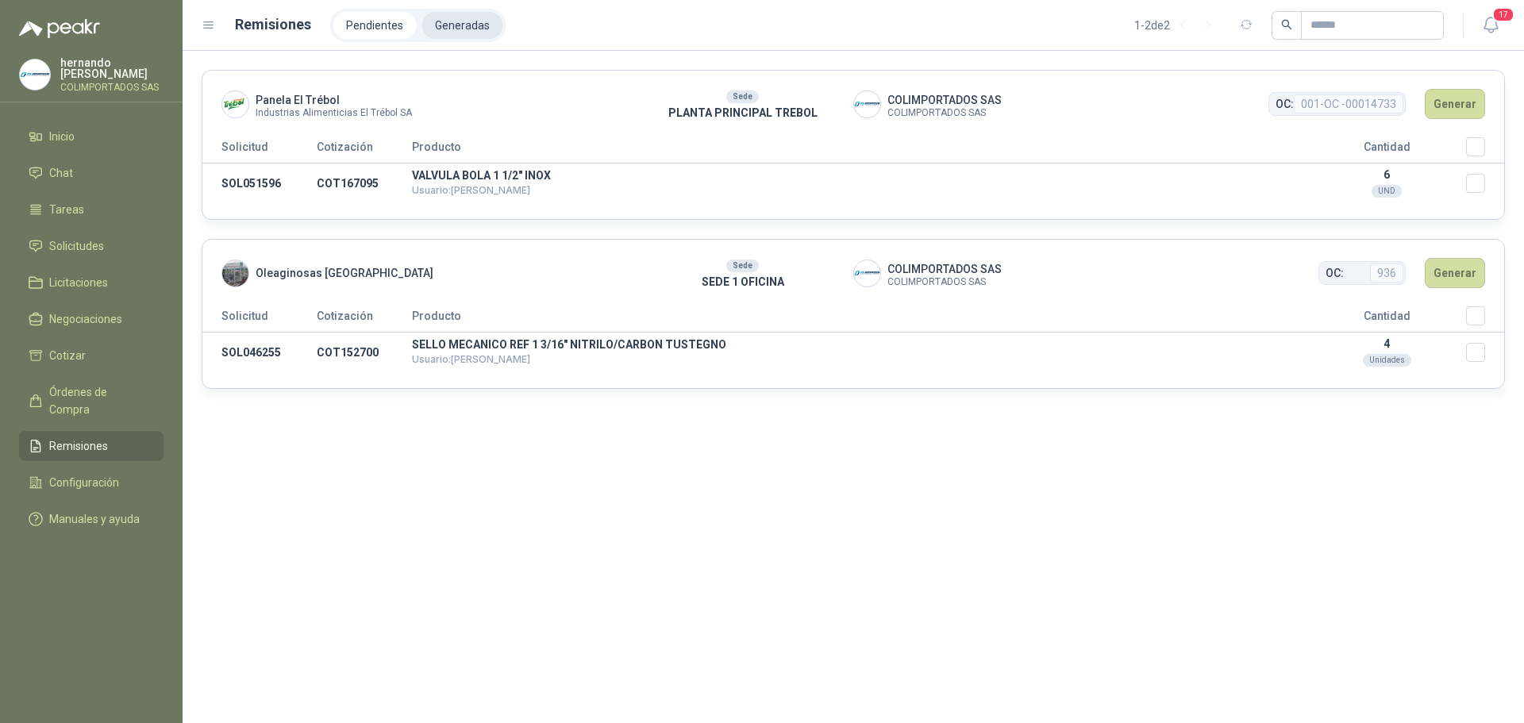
click at [458, 21] on li "Generadas" at bounding box center [462, 25] width 80 height 27
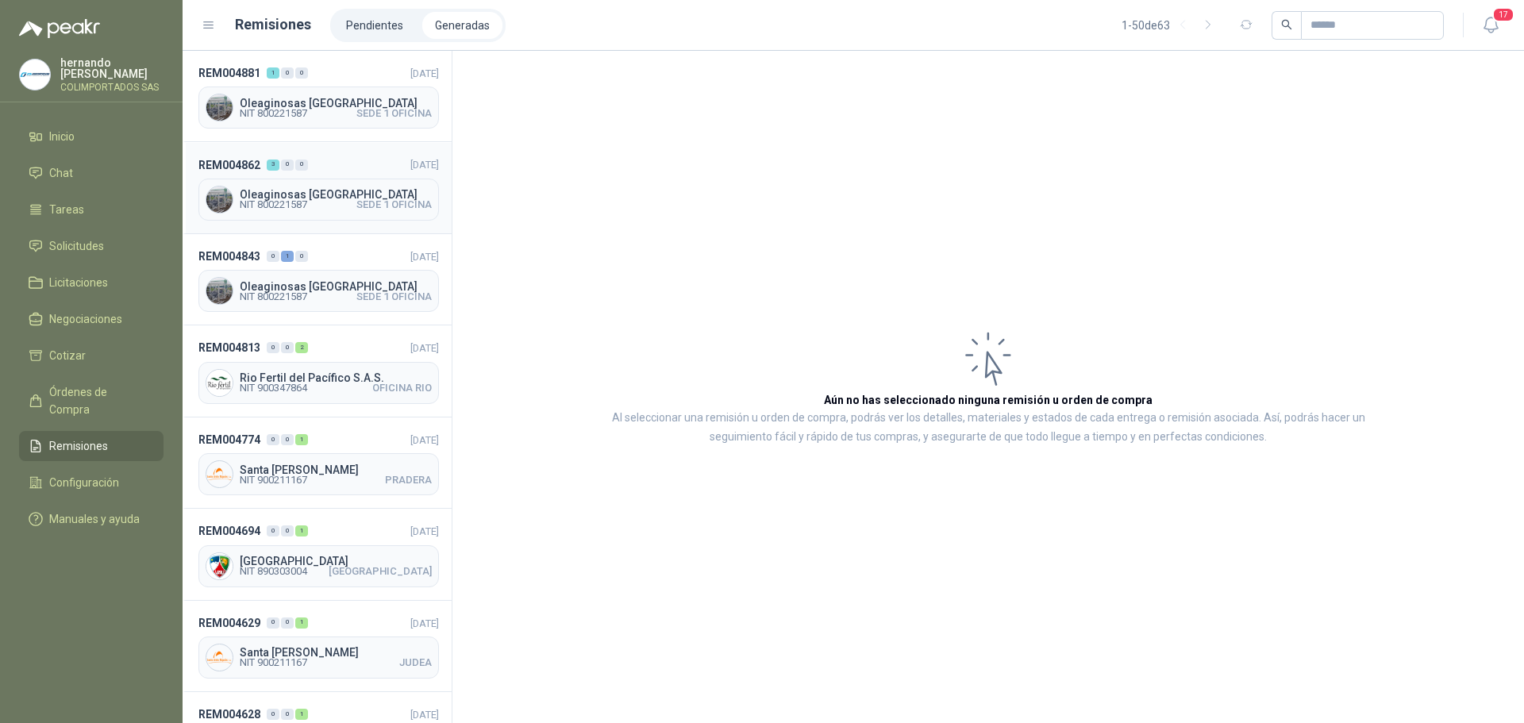
click at [357, 200] on span "SEDE 1 OFICINA" at bounding box center [394, 205] width 75 height 10
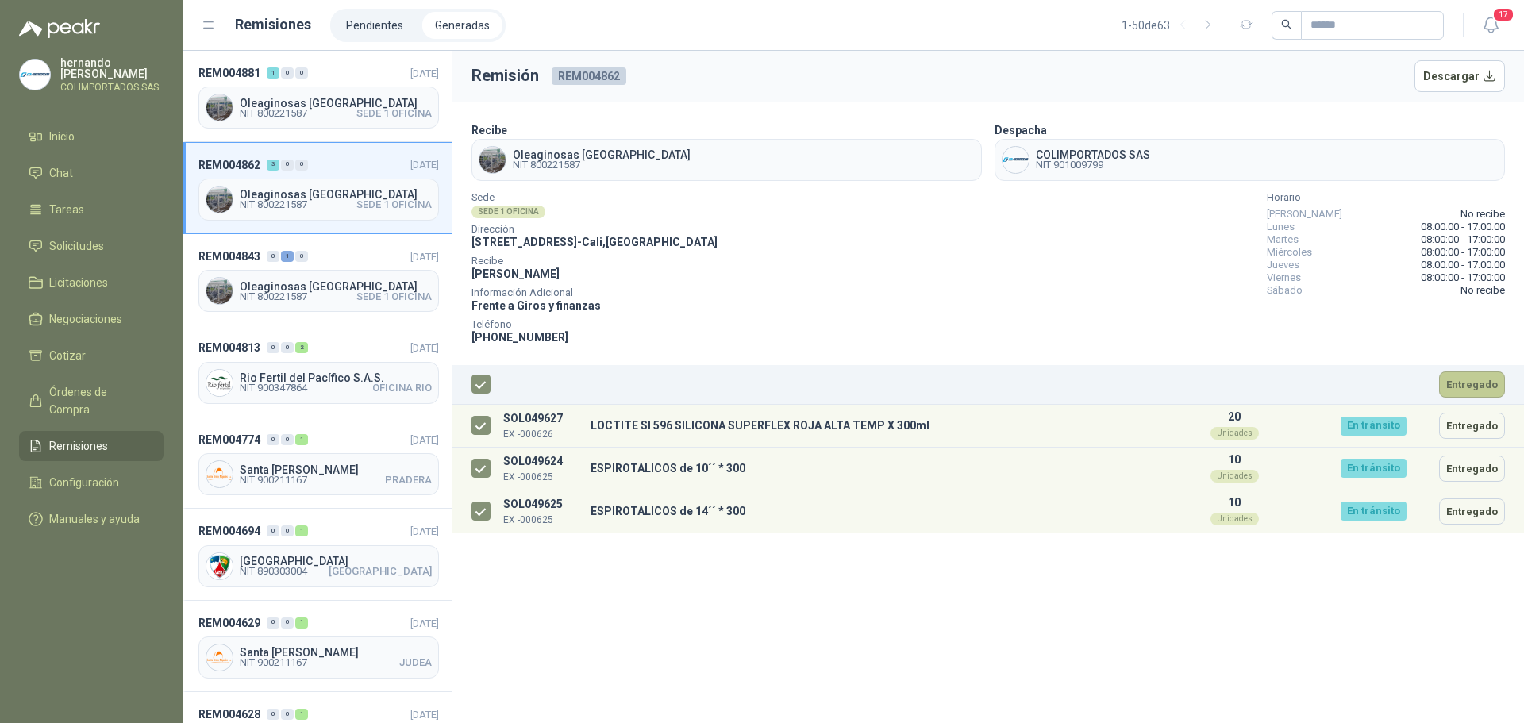
click at [1470, 376] on button "Entregado" at bounding box center [1473, 385] width 66 height 26
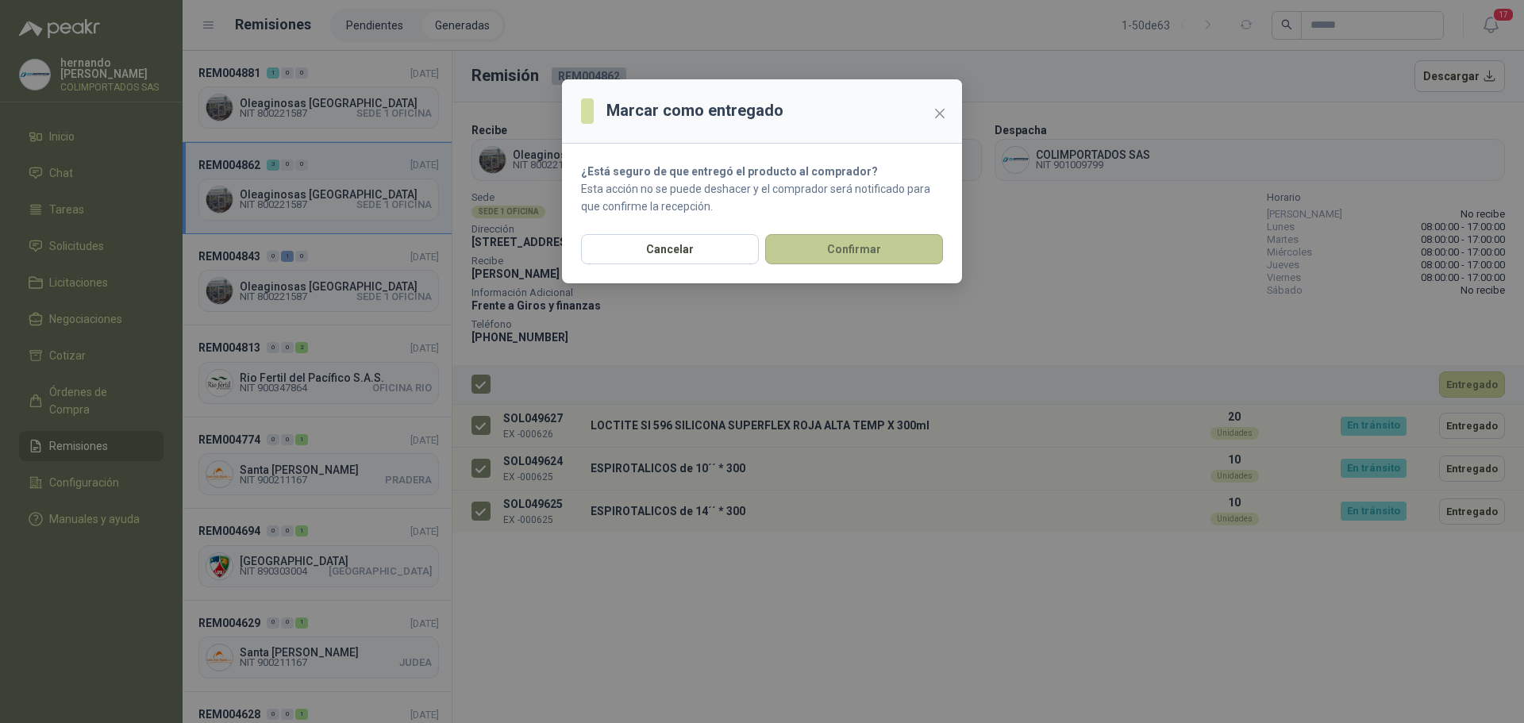
click at [887, 251] on button "Confirmar" at bounding box center [854, 249] width 178 height 30
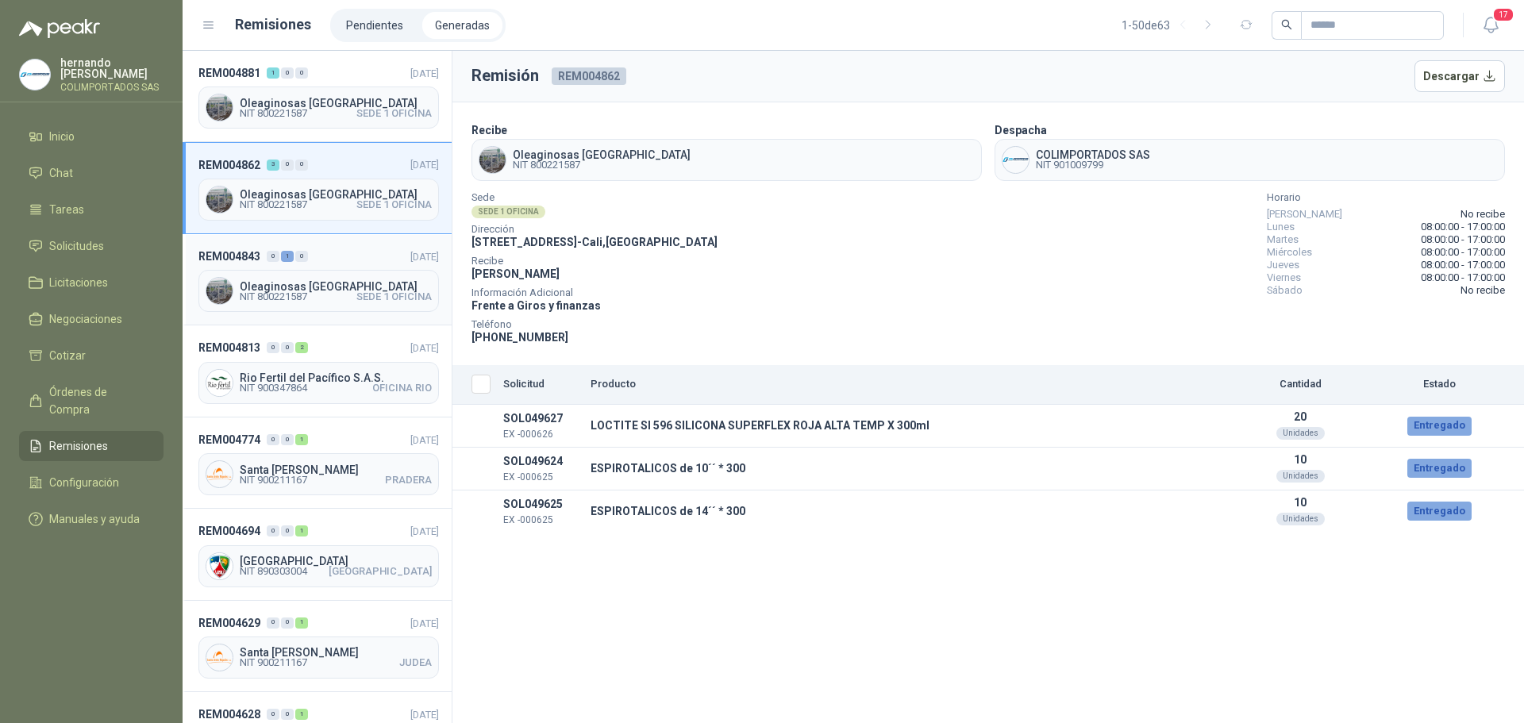
click at [338, 281] on span "Oleaginosas [GEOGRAPHIC_DATA]" at bounding box center [336, 286] width 192 height 11
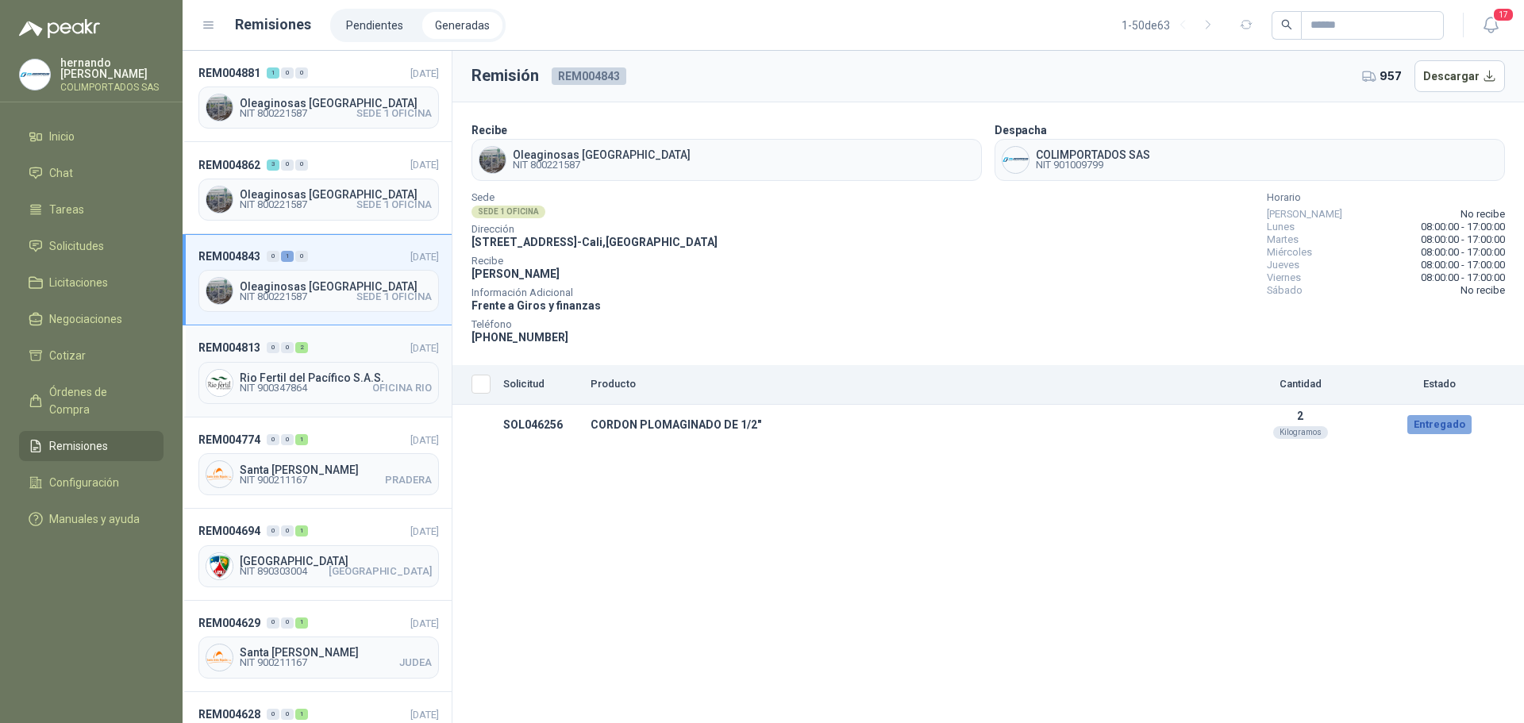
click at [335, 379] on span "Rio Fertil del Pacífico S.A.S." at bounding box center [336, 377] width 192 height 11
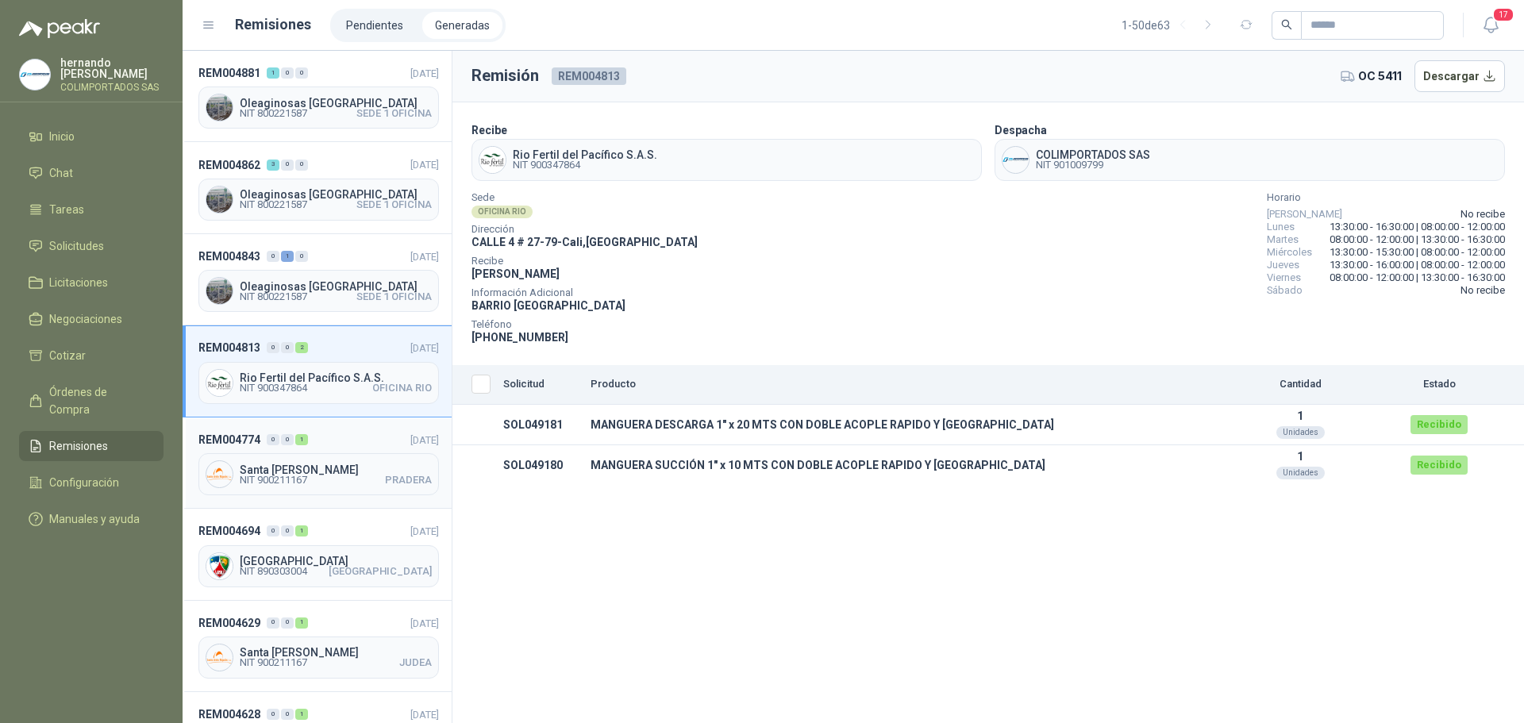
click at [311, 460] on div "Santa [PERSON_NAME] NIT 900211167 PRADERA" at bounding box center [319, 474] width 241 height 42
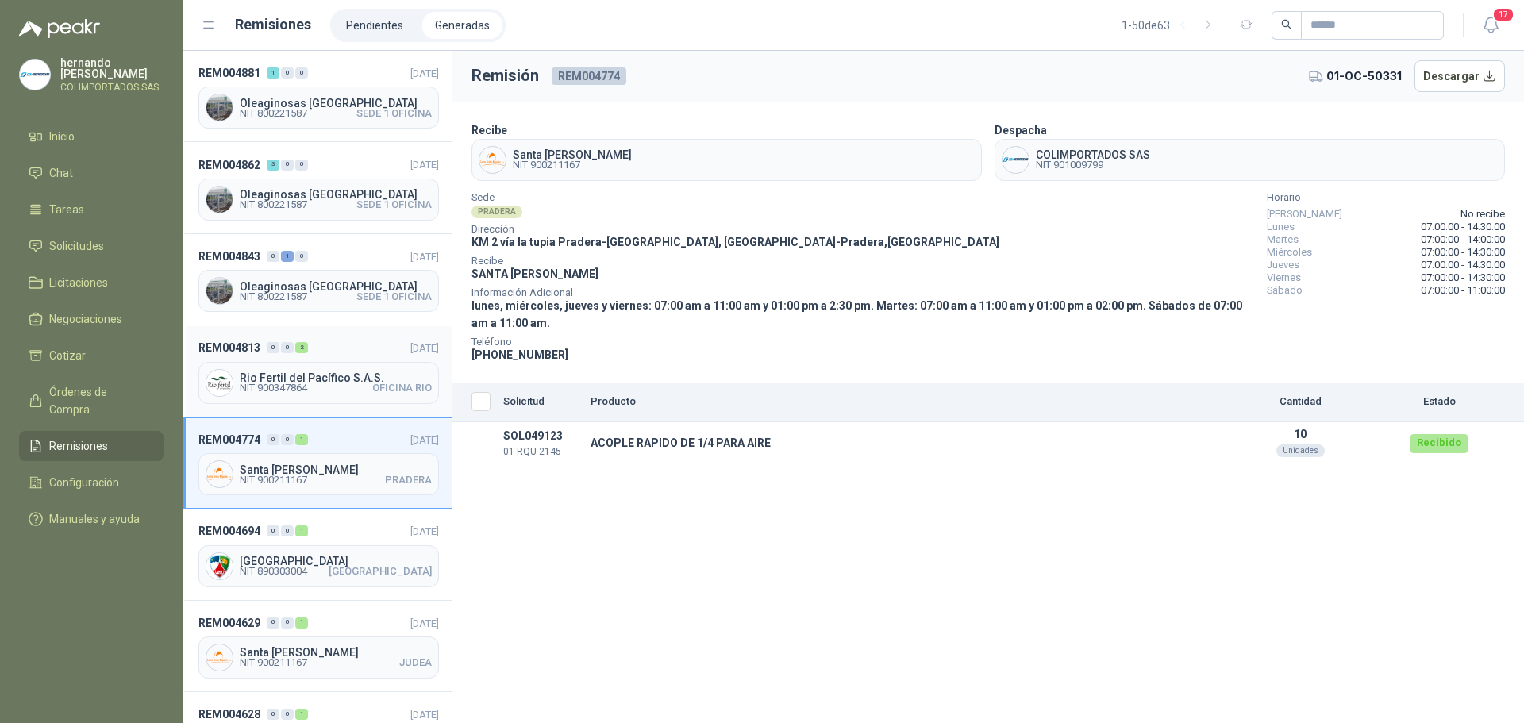
click at [341, 360] on div "REM004813 0 0 2 [DATE] Rio Fertil del Pacífico S.A.S. NIT 900347864 [GEOGRAPHIC…" at bounding box center [317, 371] width 269 height 91
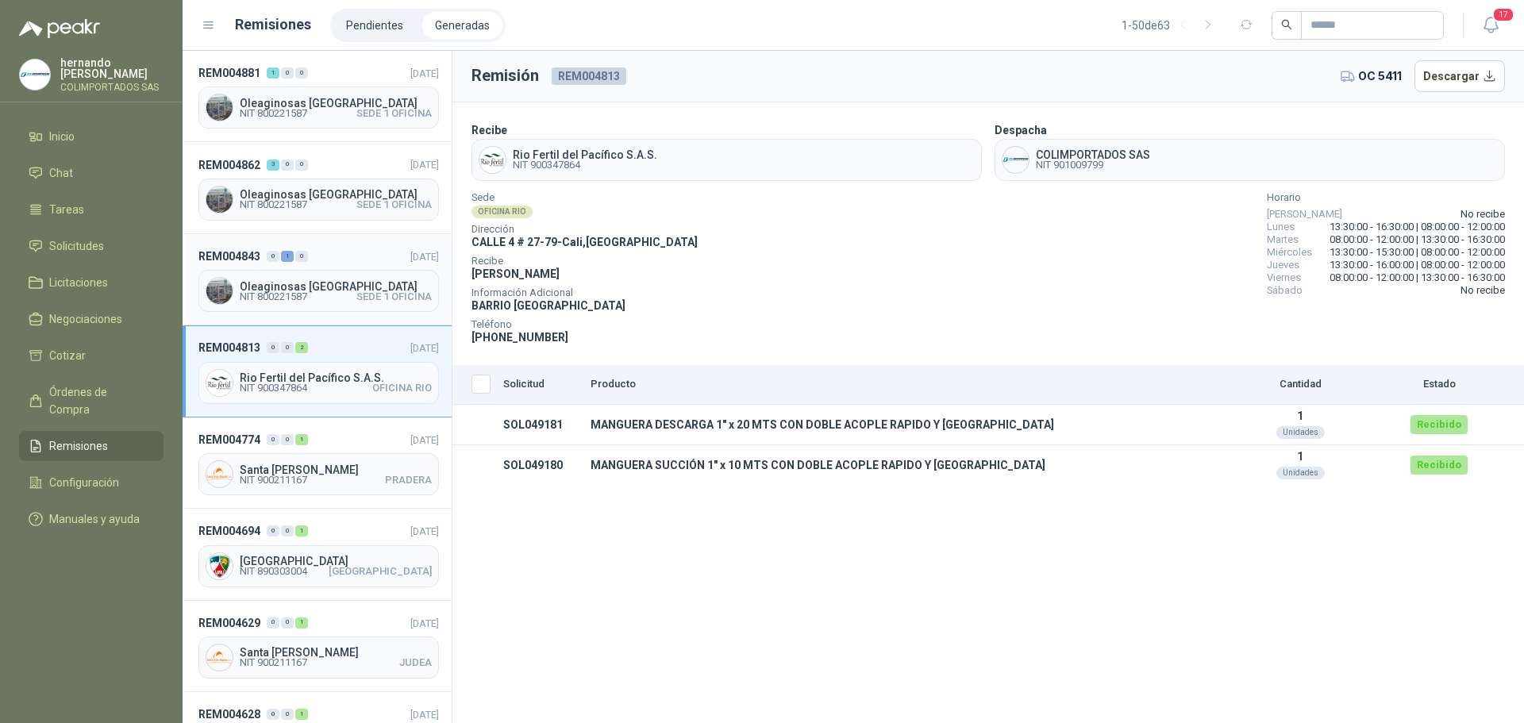
click at [326, 281] on span "Oleaginosas [GEOGRAPHIC_DATA]" at bounding box center [336, 286] width 192 height 11
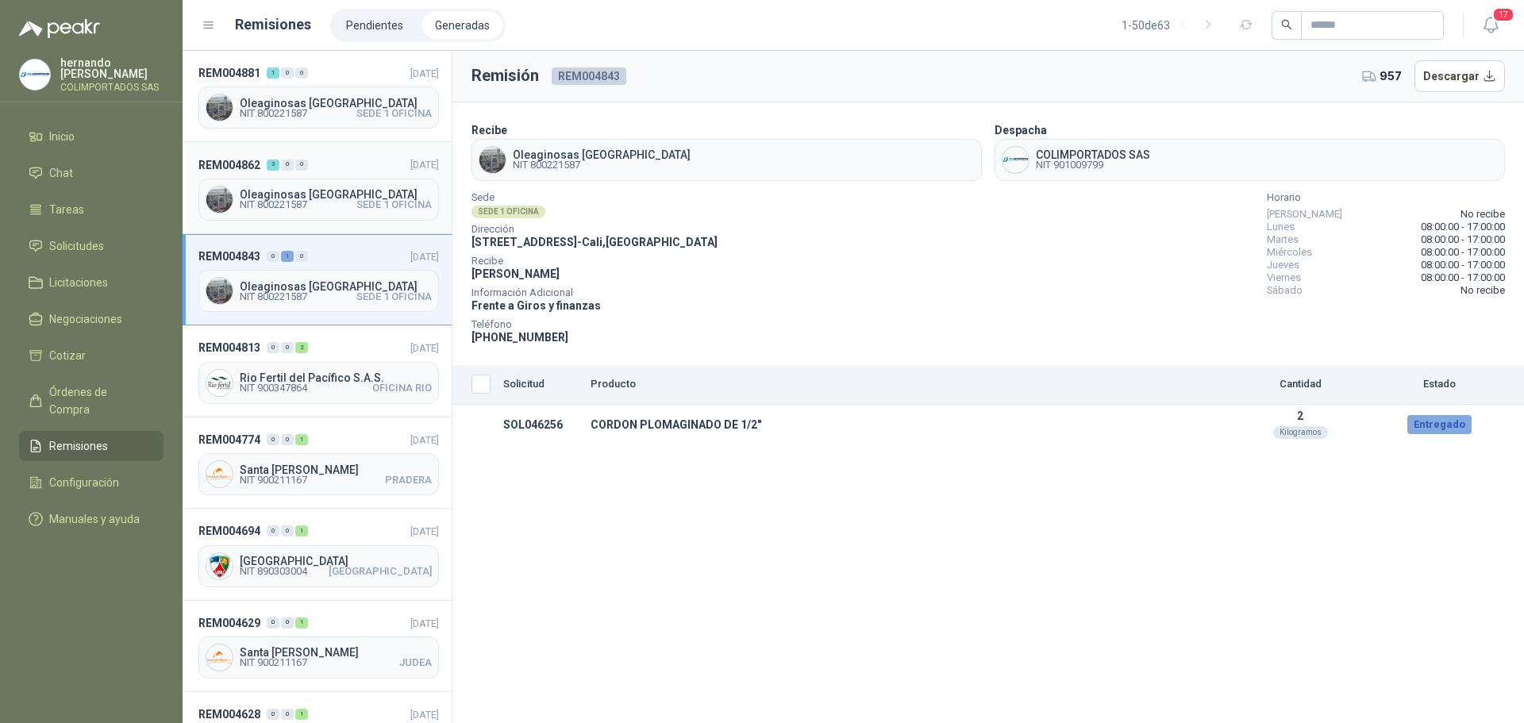
click at [327, 199] on span "Oleaginosas [GEOGRAPHIC_DATA]" at bounding box center [336, 194] width 192 height 11
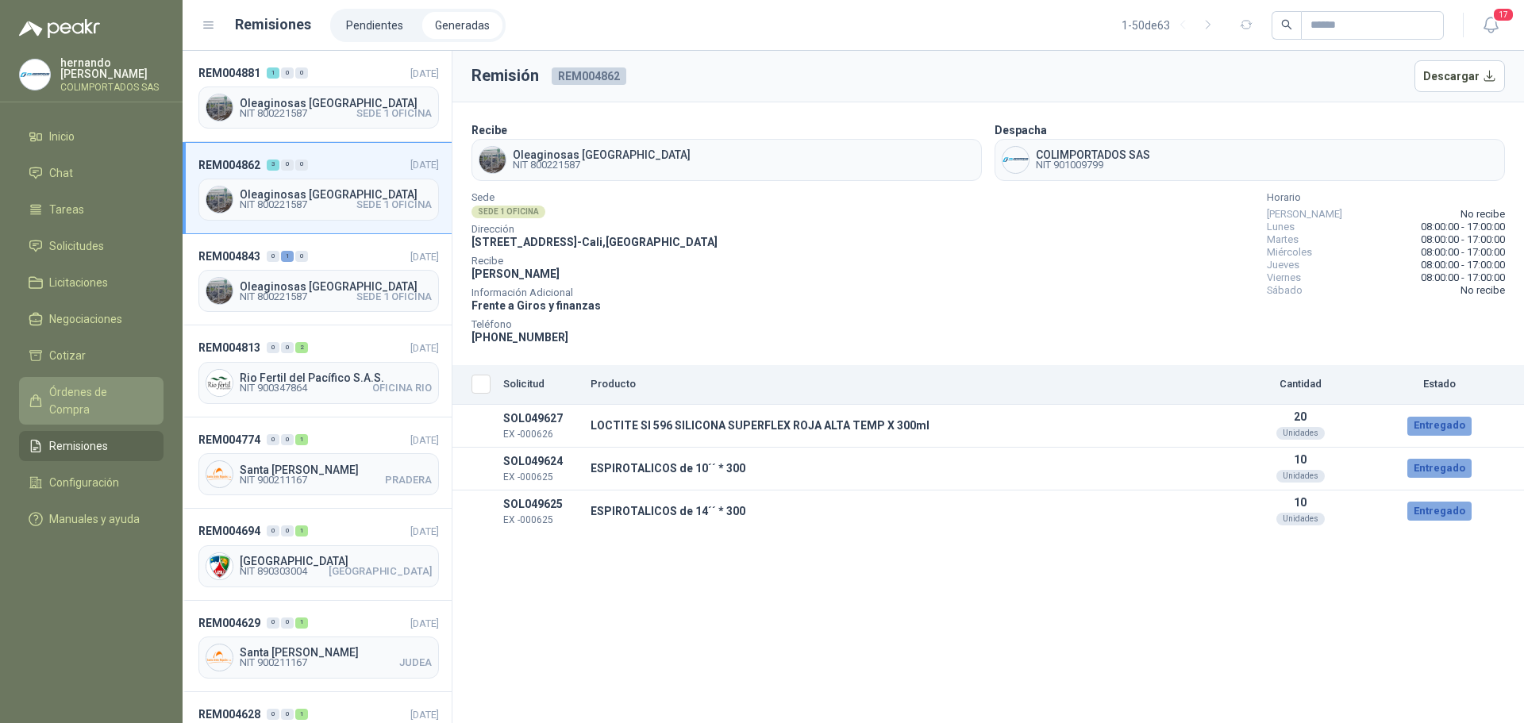
click at [103, 390] on span "Órdenes de Compra" at bounding box center [98, 401] width 99 height 35
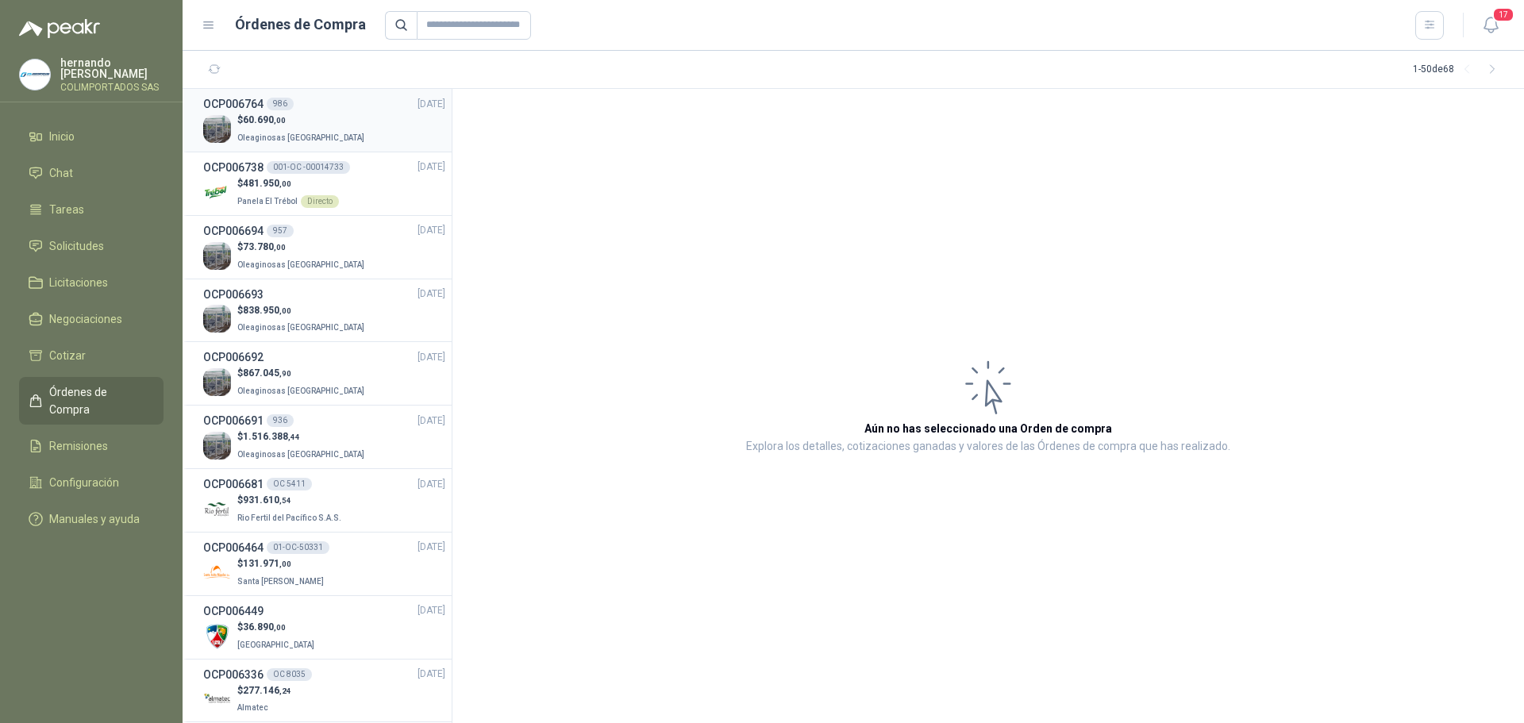
click at [318, 111] on div "OCP006764 986 [DATE]" at bounding box center [324, 103] width 242 height 17
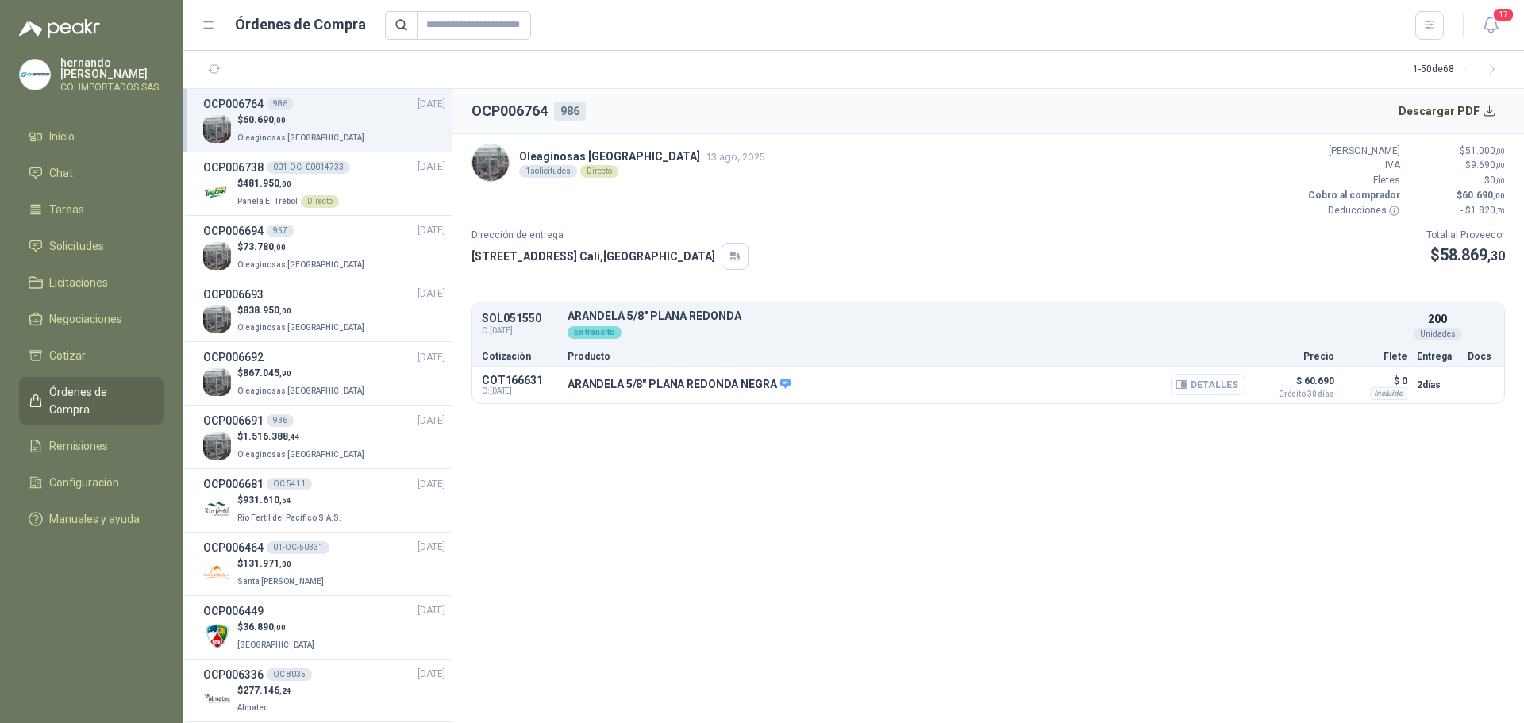
drag, startPoint x: 1220, startPoint y: 380, endPoint x: 1210, endPoint y: 393, distance: 16.4
click at [1221, 380] on button "Detalles" at bounding box center [1208, 384] width 75 height 21
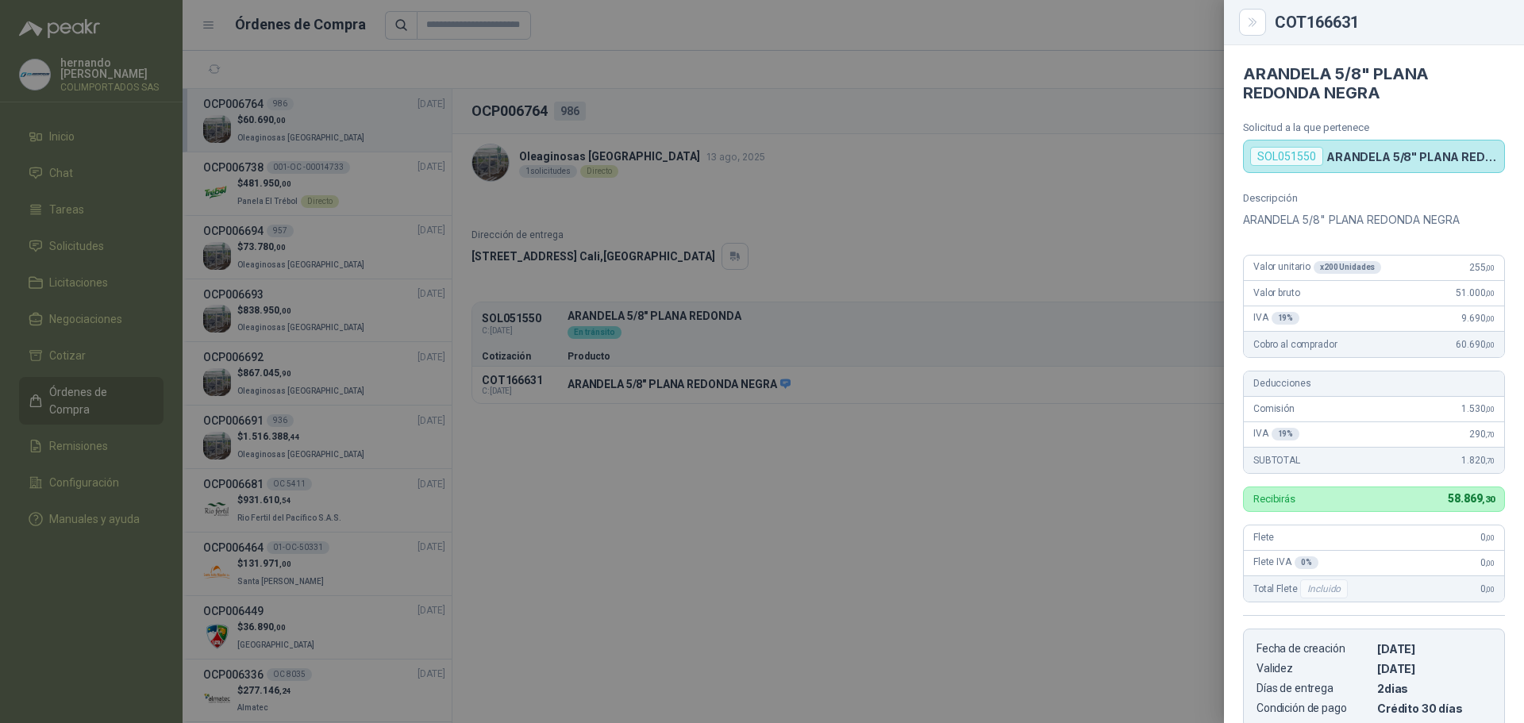
scroll to position [261, 0]
